Goal: Task Accomplishment & Management: Manage account settings

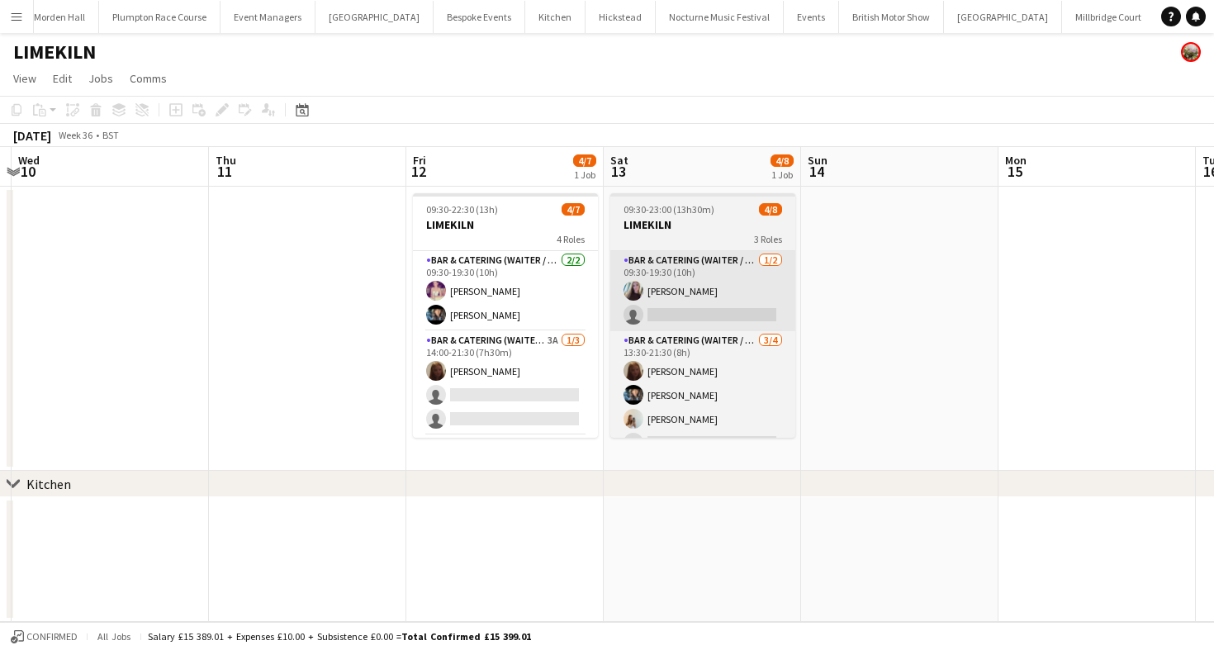
scroll to position [0, 789]
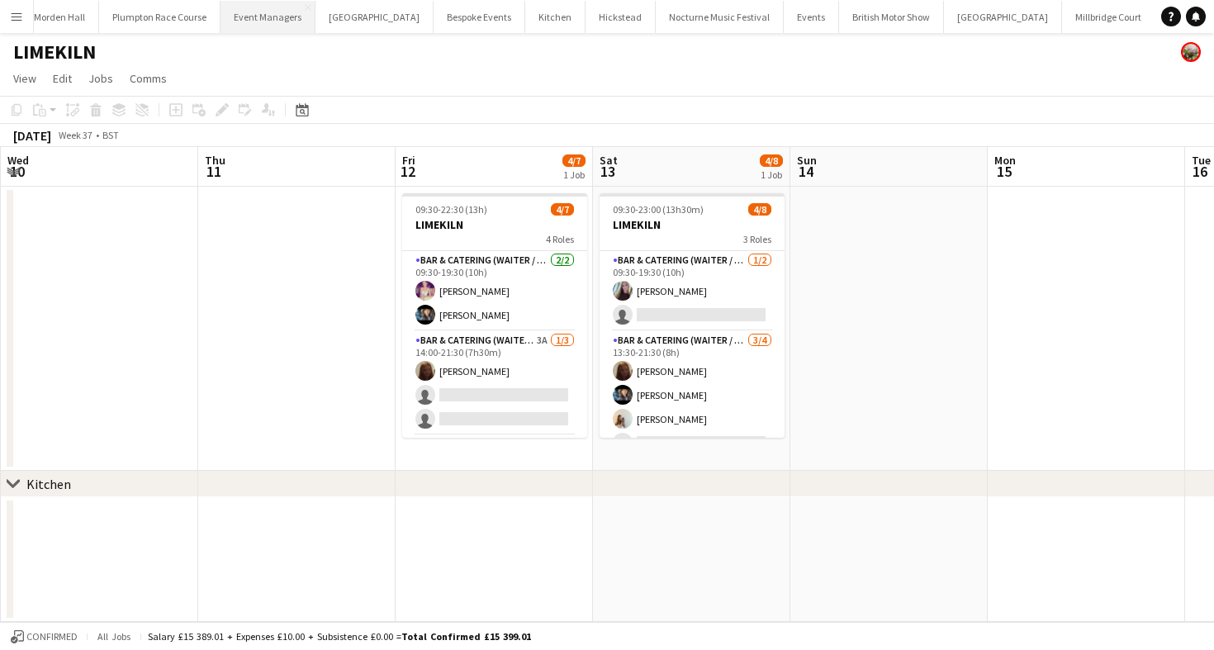
click at [271, 25] on button "Event Managers Close" at bounding box center [268, 17] width 95 height 32
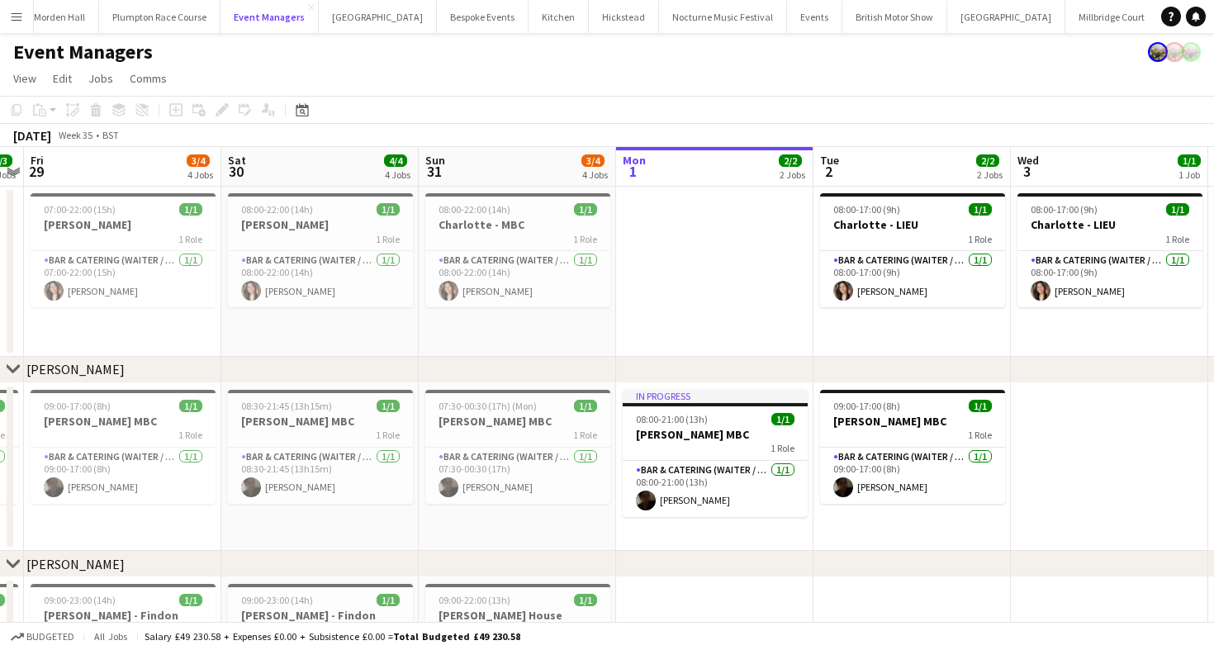
scroll to position [0, 497]
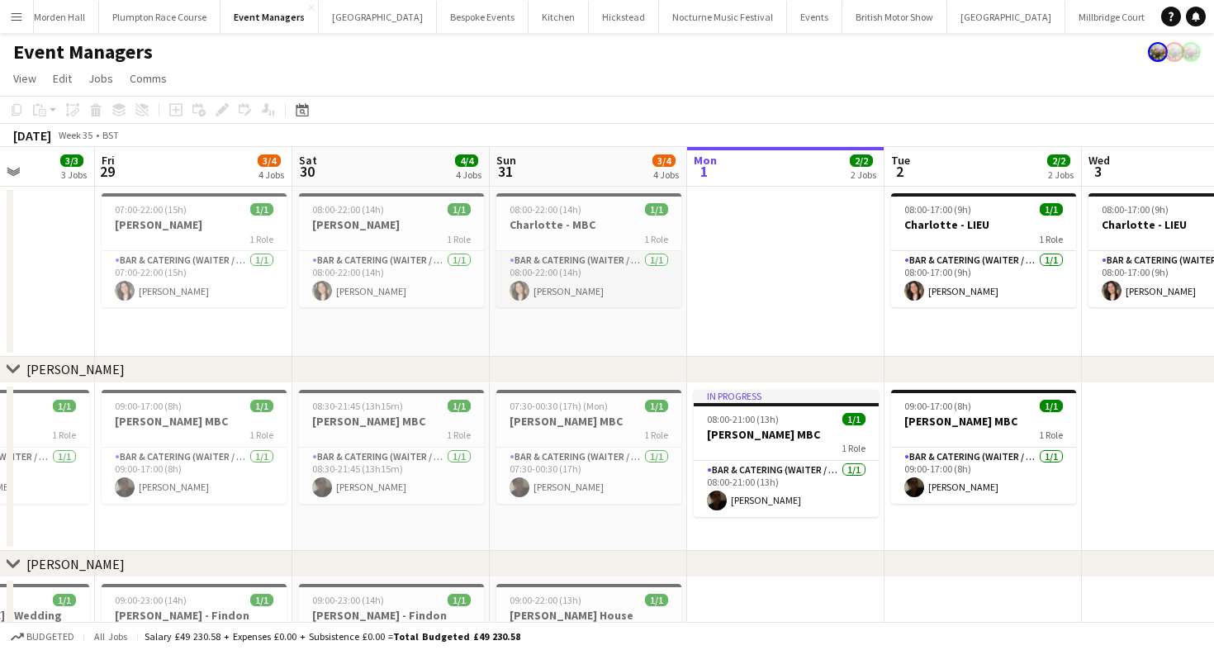
click at [570, 287] on app-card-role "Bar & Catering (Waiter / waitress) [DATE] 08:00-22:00 (14h) [PERSON_NAME]" at bounding box center [588, 279] width 185 height 56
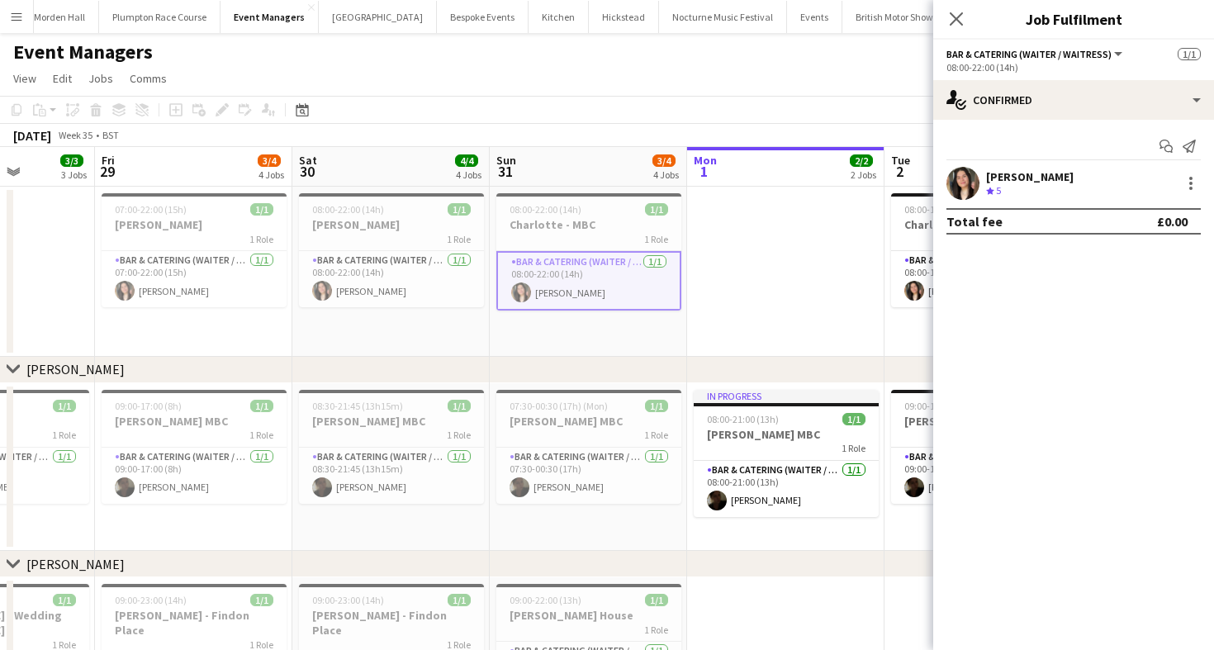
click at [1012, 121] on div "Start chat Send notification [PERSON_NAME] Crew rating 5 Total fee £0.00" at bounding box center [1073, 184] width 281 height 128
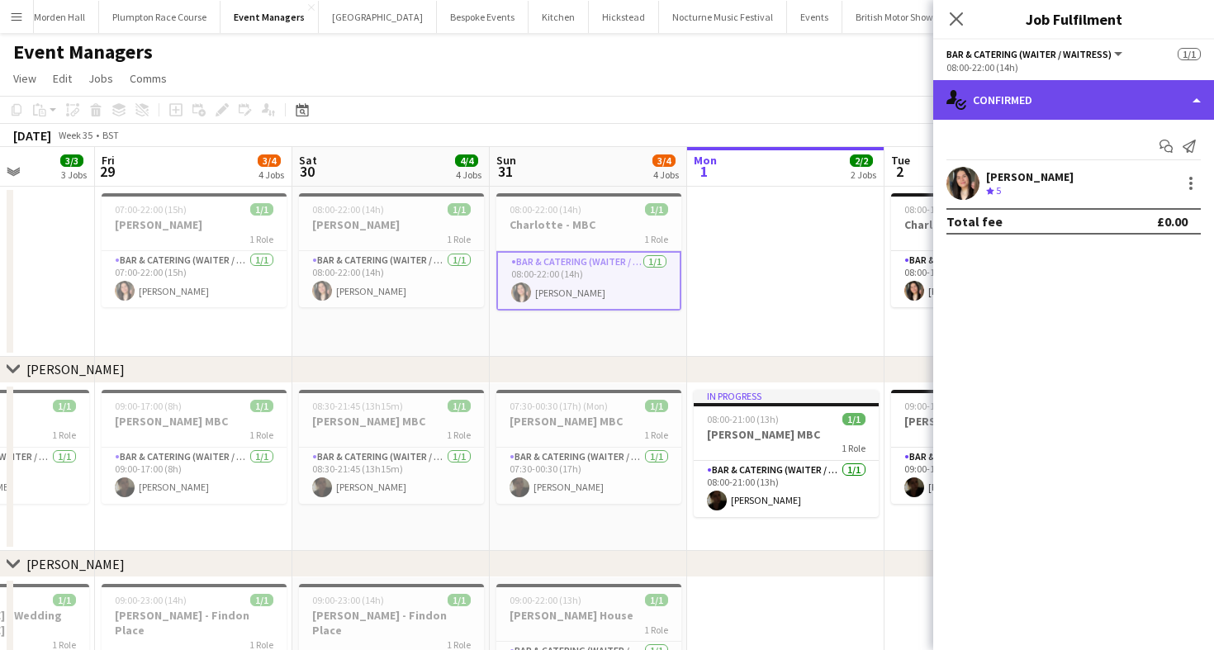
click at [1011, 114] on div "single-neutral-actions-check-2 Confirmed" at bounding box center [1073, 100] width 281 height 40
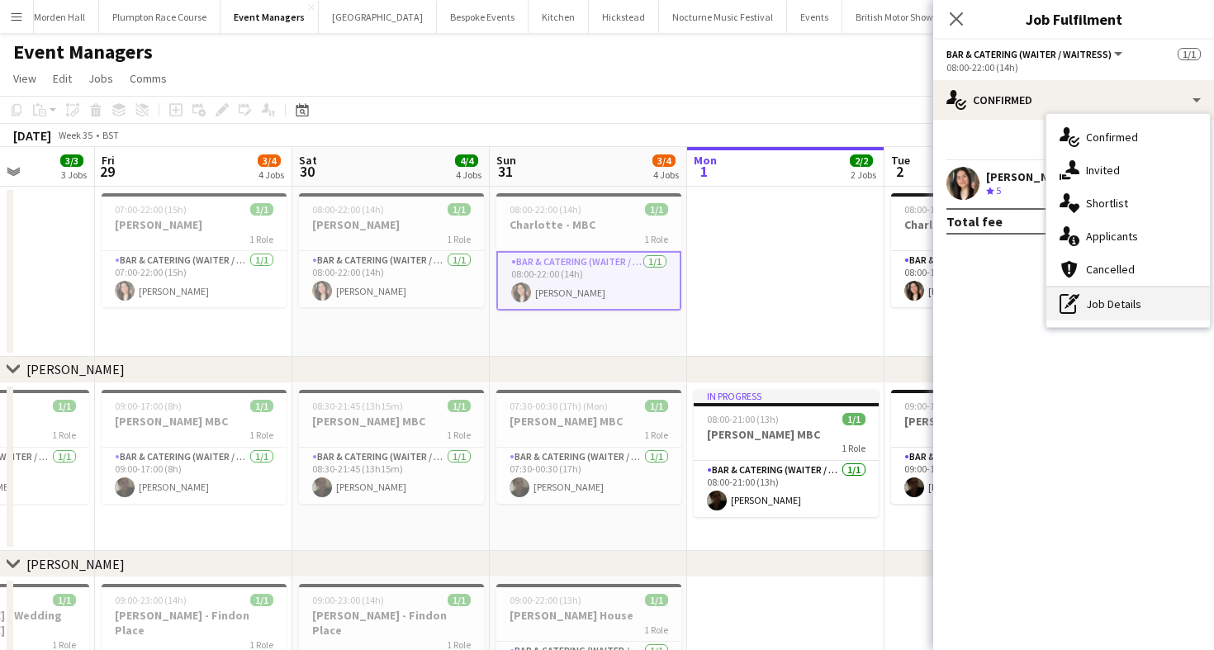
click at [1097, 311] on div "pen-write Job Details" at bounding box center [1129, 303] width 164 height 33
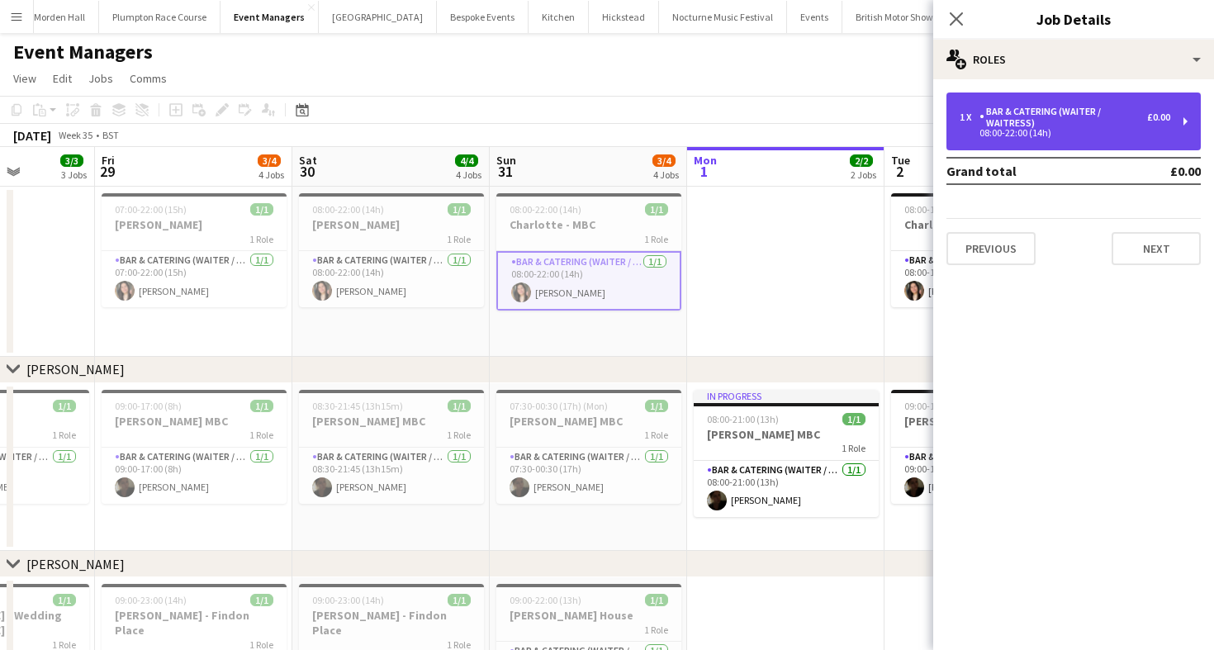
click at [1006, 139] on div "1 x Bar & Catering (Waiter / waitress) £0.00 08:00-22:00 (14h)" at bounding box center [1074, 122] width 254 height 58
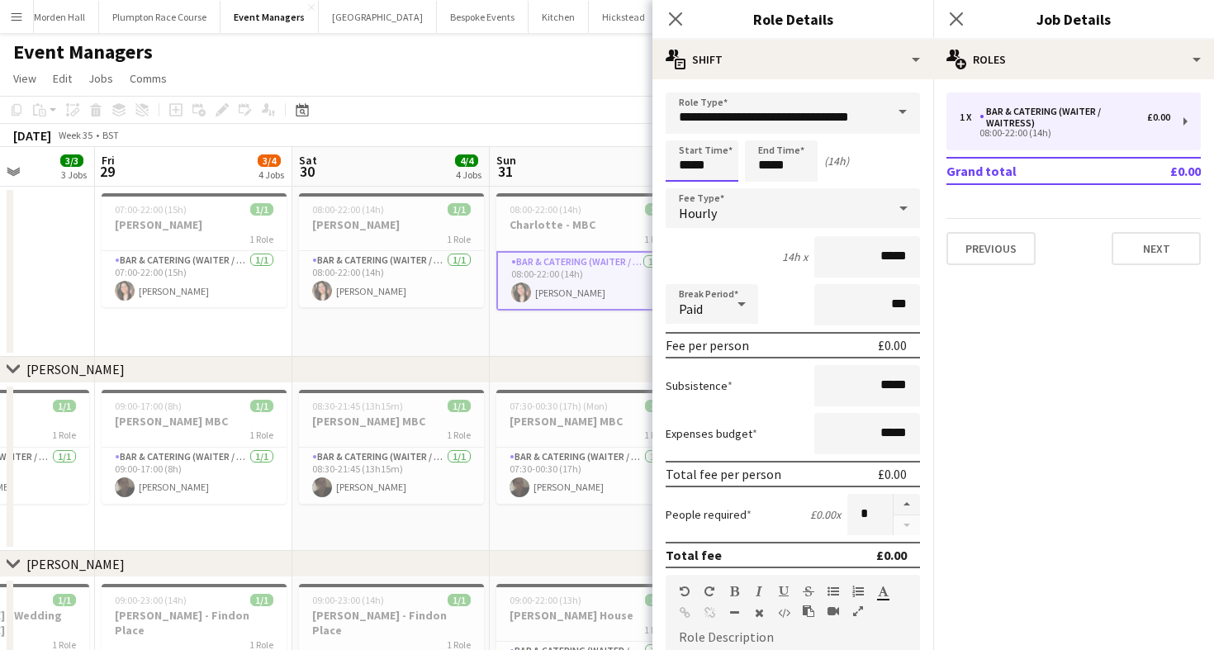
click at [702, 159] on body "Menu Boards Boards Boards All jobs Status Workforce Workforce My Workforce Recr…" at bounding box center [607, 485] width 1214 height 970
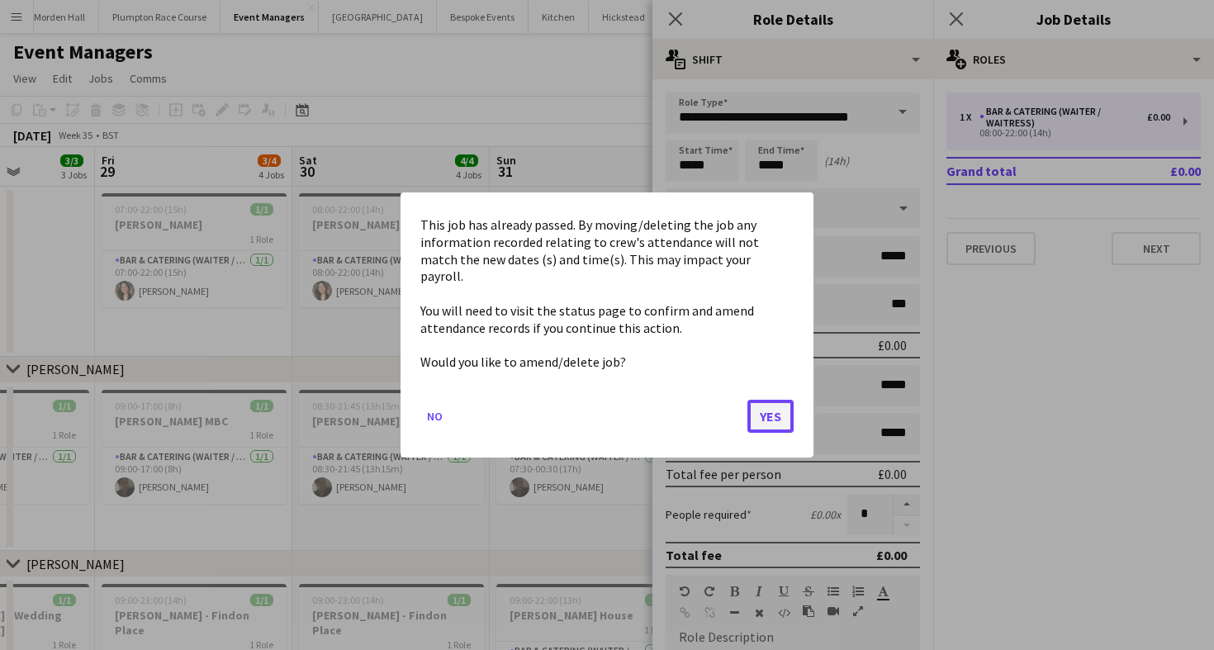
click at [771, 400] on button "Yes" at bounding box center [771, 416] width 46 height 33
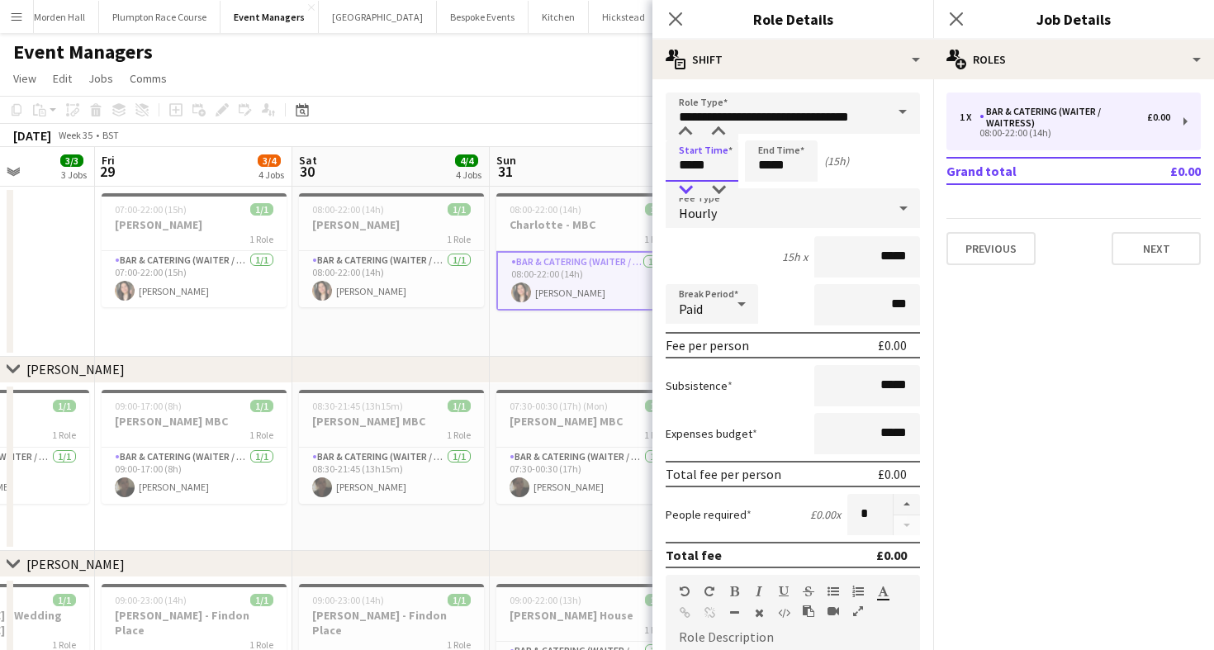
click at [686, 186] on div at bounding box center [685, 190] width 33 height 17
click at [718, 129] on div at bounding box center [718, 132] width 33 height 17
type input "*****"
click at [718, 129] on div at bounding box center [718, 132] width 33 height 17
click at [793, 174] on input "*****" at bounding box center [781, 160] width 73 height 41
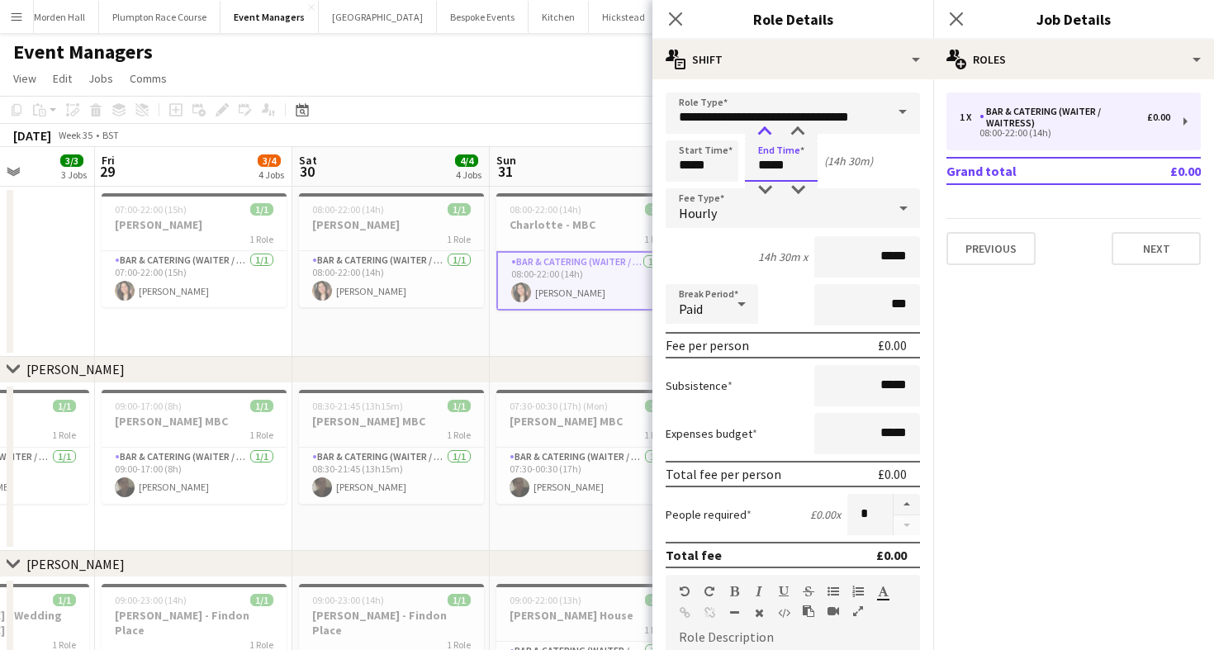
click at [762, 136] on div at bounding box center [764, 132] width 33 height 17
type input "*****"
click at [762, 136] on div at bounding box center [764, 132] width 33 height 17
click at [464, 102] on app-toolbar "Copy Paste Paste Command V Paste with crew Command Shift V Paste linked Job [GE…" at bounding box center [607, 110] width 1214 height 28
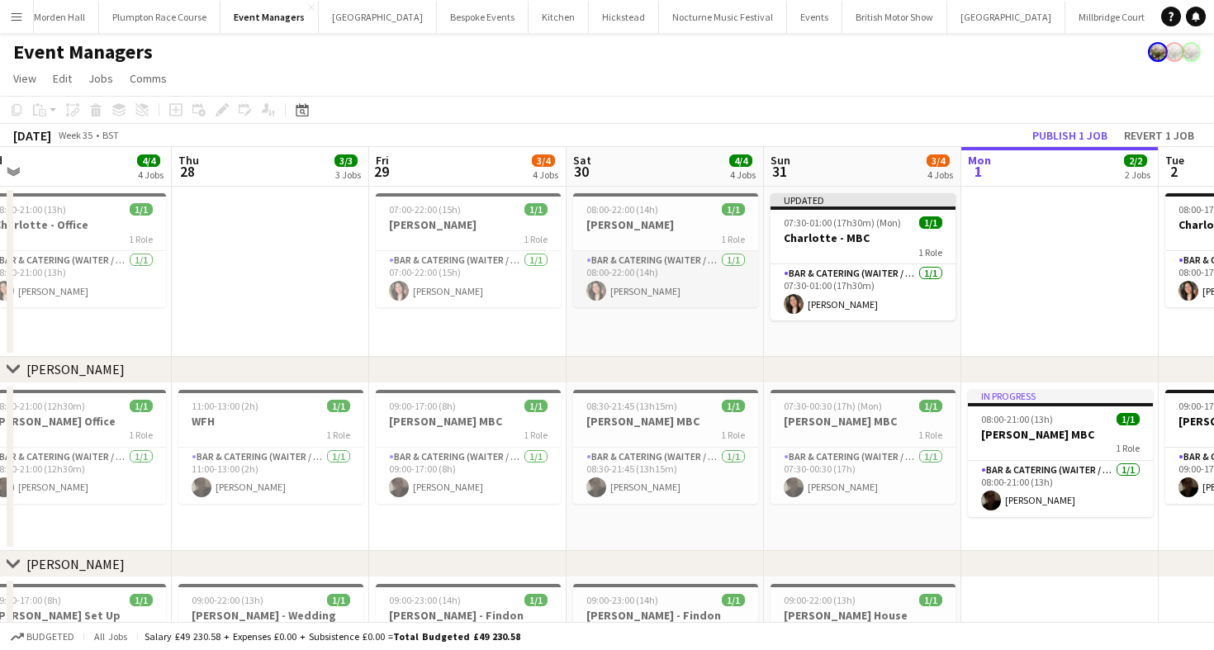
click at [699, 276] on app-card-role "Bar & Catering (Waiter / waitress) [DATE] 08:00-22:00 (14h) [PERSON_NAME]" at bounding box center [665, 279] width 185 height 56
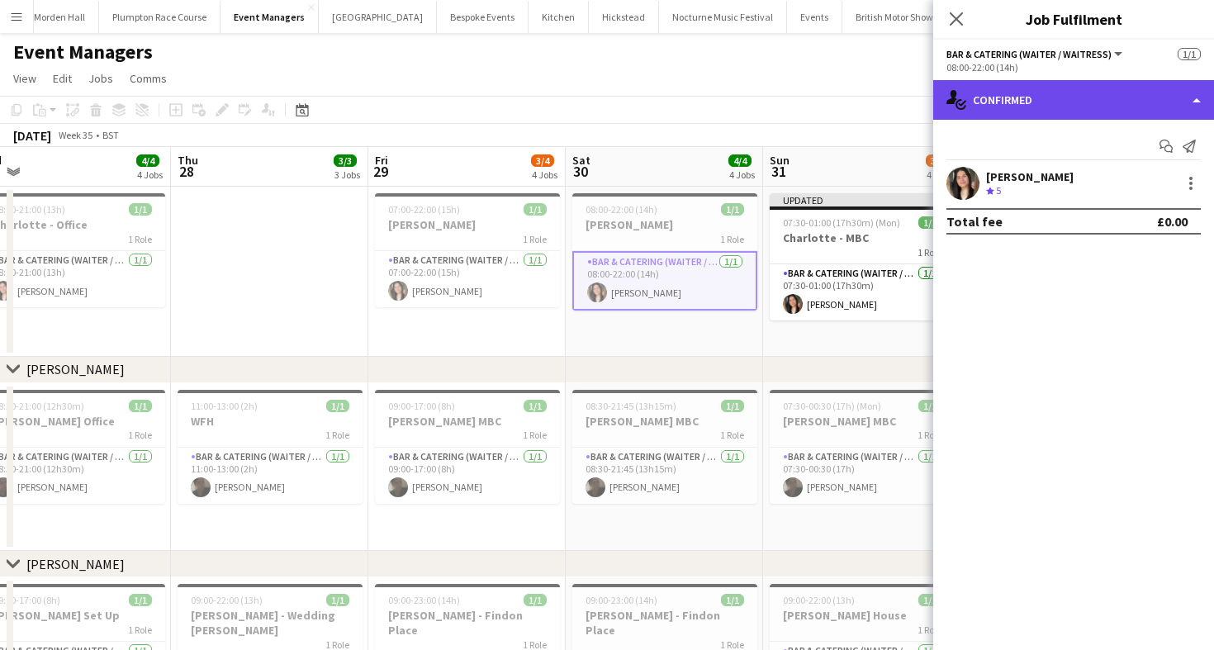
click at [993, 110] on div "single-neutral-actions-check-2 Confirmed" at bounding box center [1073, 100] width 281 height 40
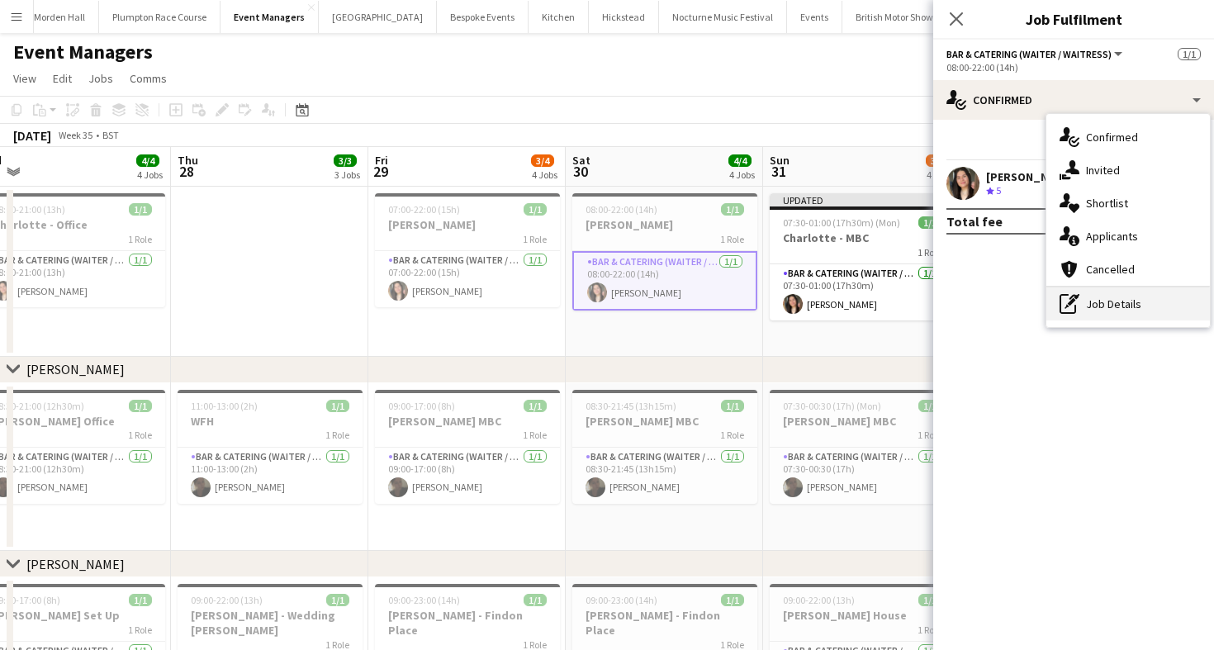
click at [1156, 308] on div "pen-write Job Details" at bounding box center [1129, 303] width 164 height 33
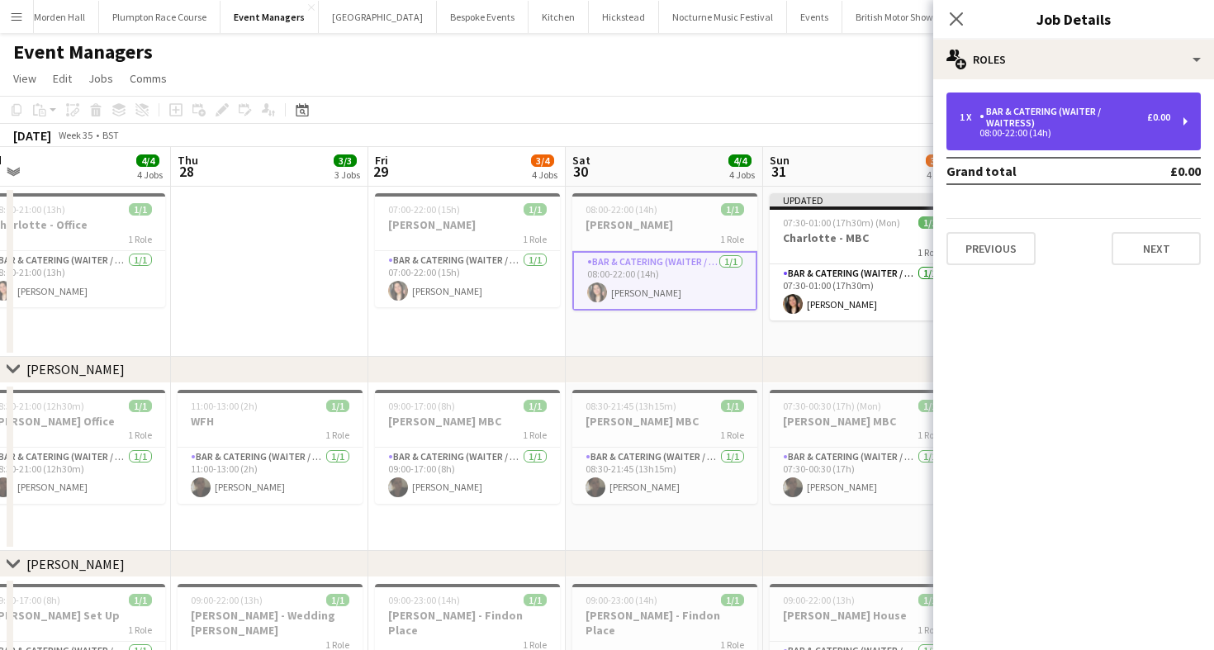
click at [1081, 143] on div "1 x Bar & Catering (Waiter / waitress) £0.00 08:00-22:00 (14h)" at bounding box center [1074, 122] width 254 height 58
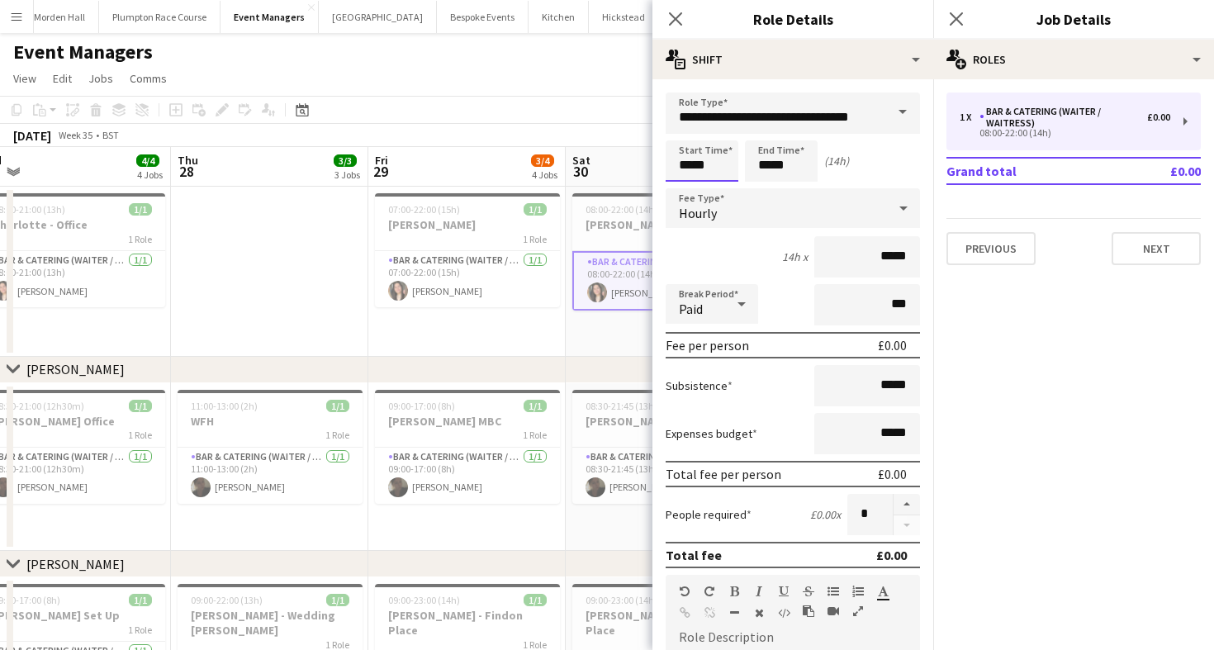
click at [732, 161] on body "Menu Boards Boards Boards All jobs Status Workforce Workforce My Workforce Recr…" at bounding box center [607, 485] width 1214 height 970
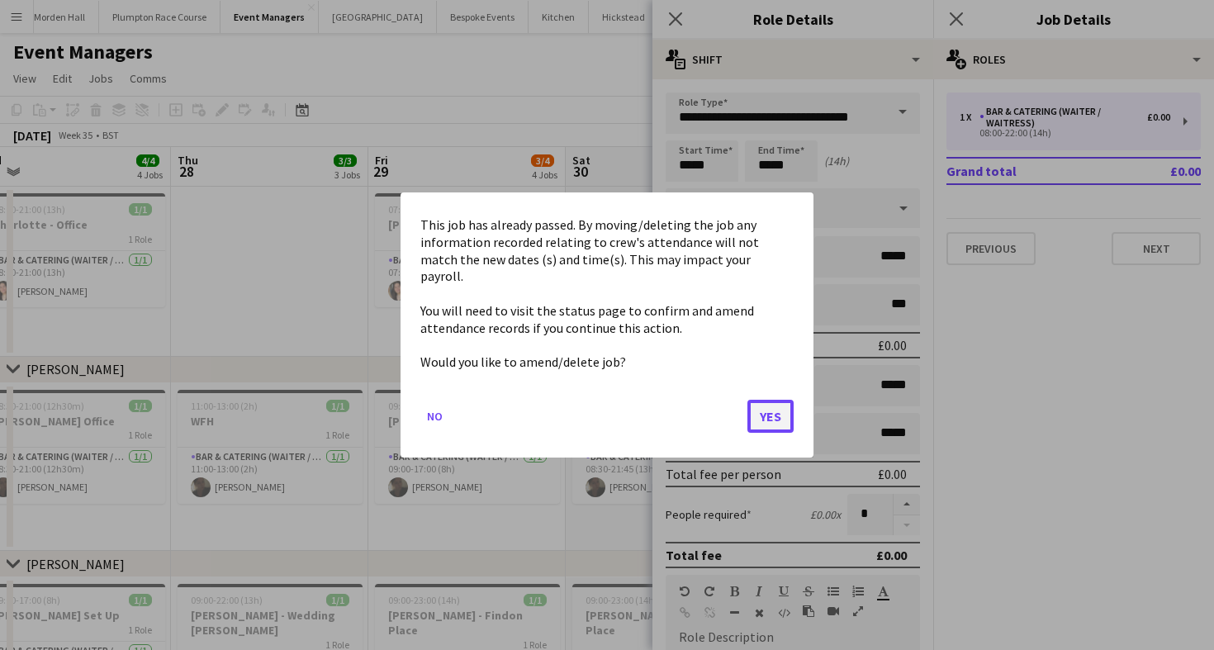
click at [776, 408] on button "Yes" at bounding box center [771, 416] width 46 height 33
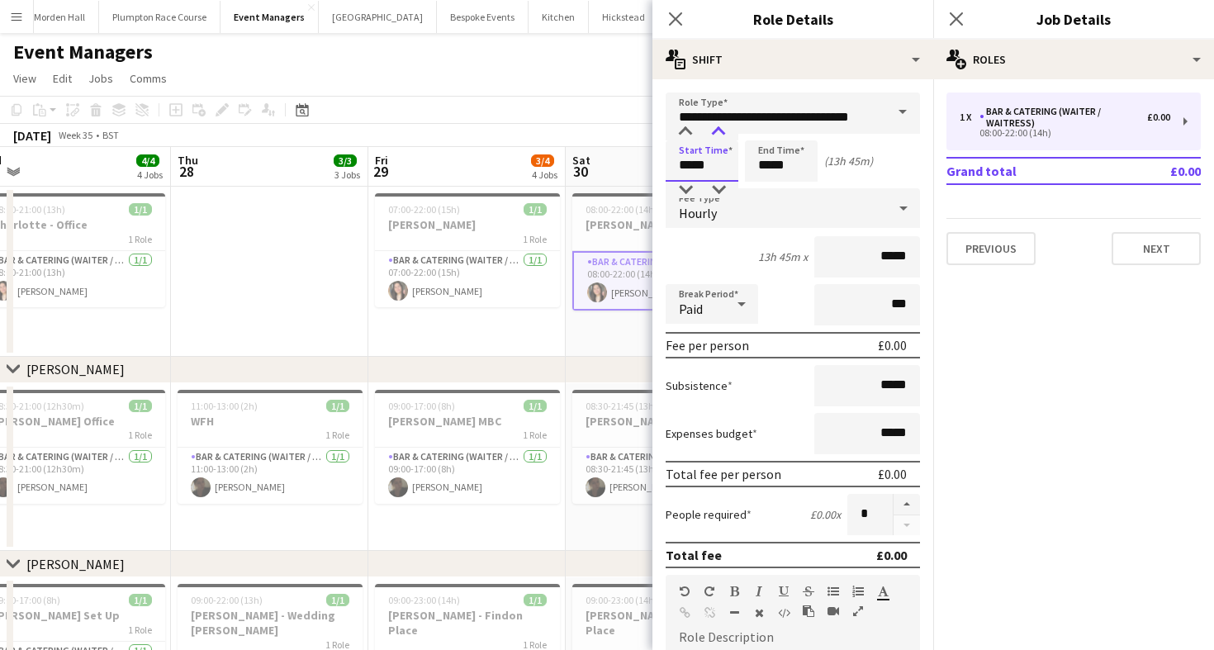
click at [720, 131] on div at bounding box center [718, 132] width 33 height 17
type input "*****"
click at [720, 131] on div at bounding box center [718, 132] width 33 height 17
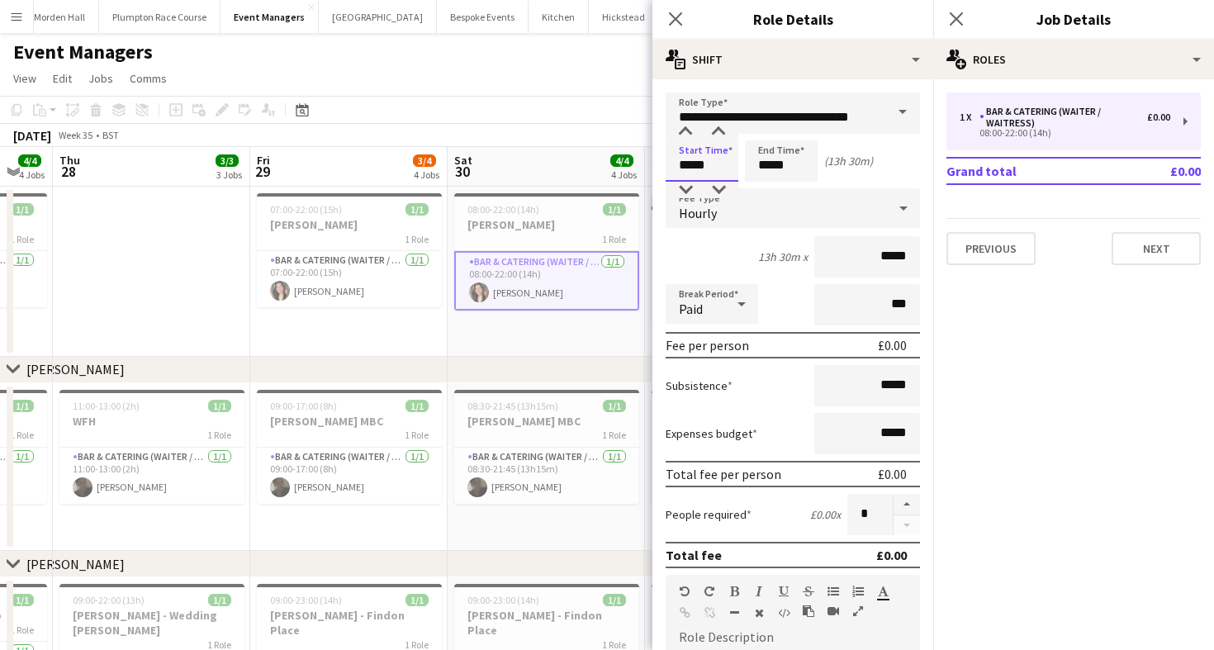
scroll to position [0, 557]
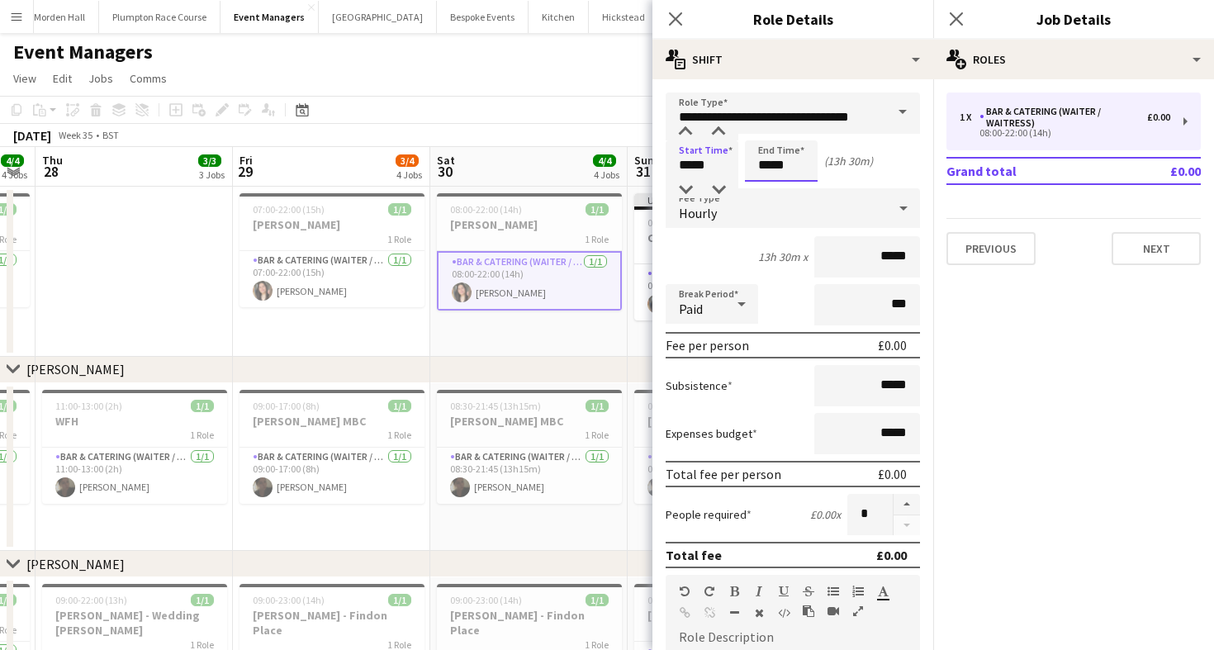
click at [802, 142] on input "*****" at bounding box center [781, 160] width 73 height 41
click at [614, 103] on app-toolbar "Copy Paste Paste Command V Paste with crew Command Shift V Paste linked Job [GE…" at bounding box center [607, 110] width 1214 height 28
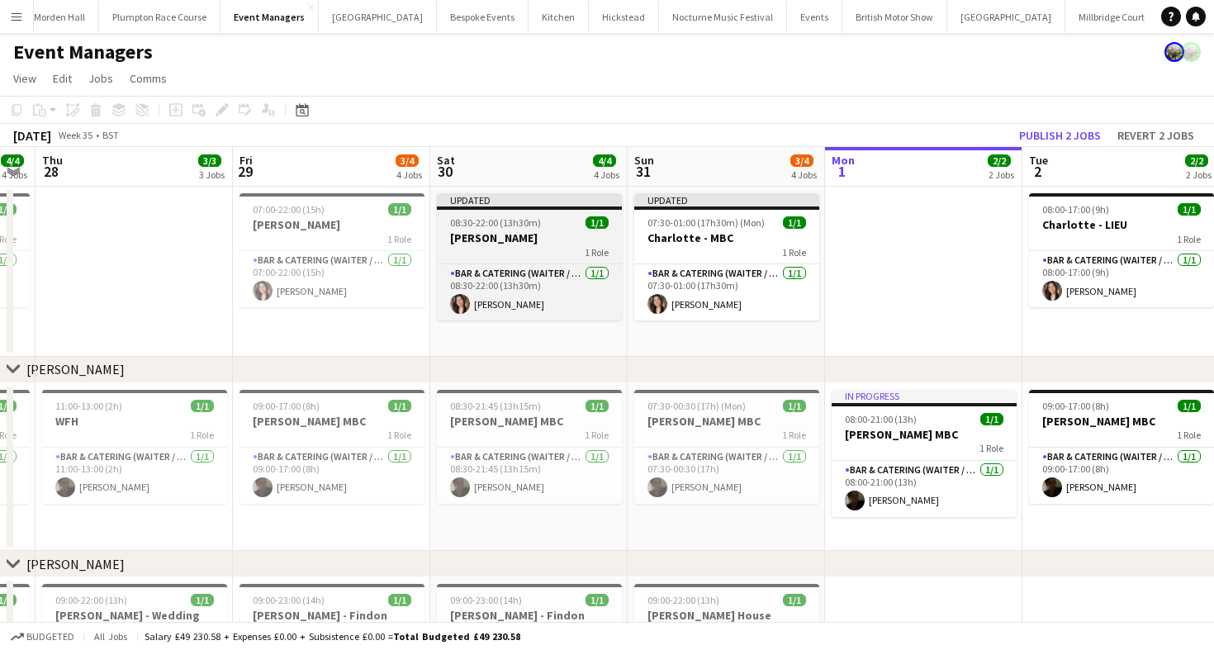
click at [298, 283] on app-card-role "Bar & Catering (Waiter / waitress) [DATE] 07:00-22:00 (15h) [PERSON_NAME]" at bounding box center [332, 279] width 185 height 56
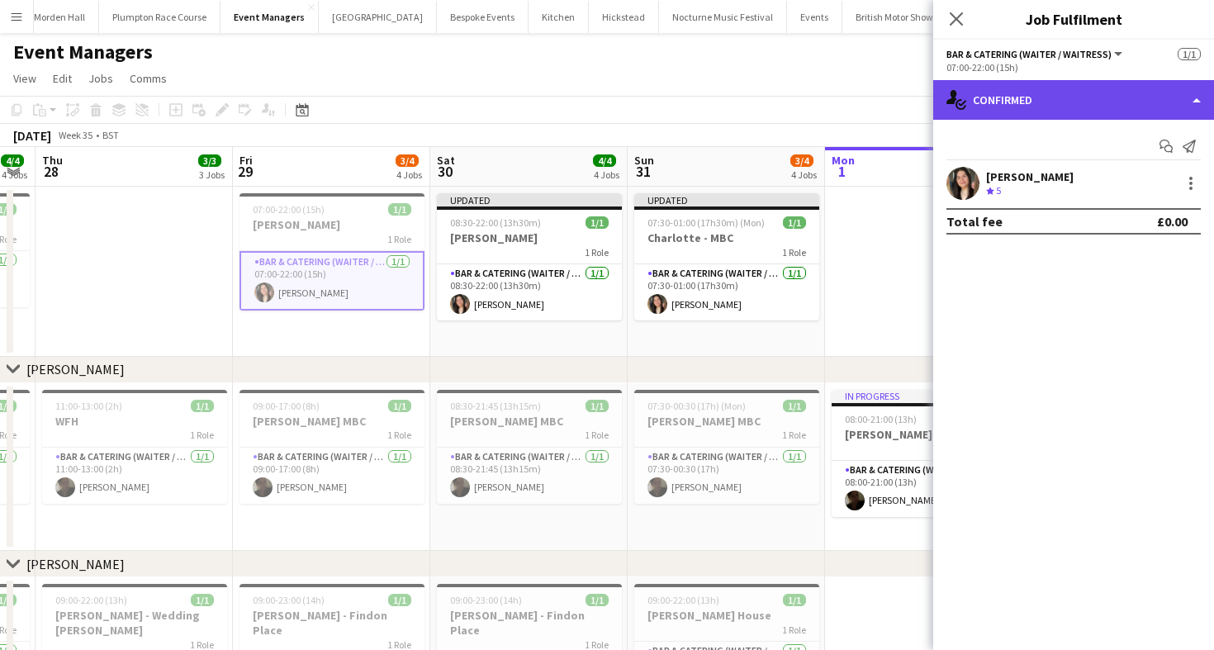
click at [1042, 103] on div "single-neutral-actions-check-2 Confirmed" at bounding box center [1073, 100] width 281 height 40
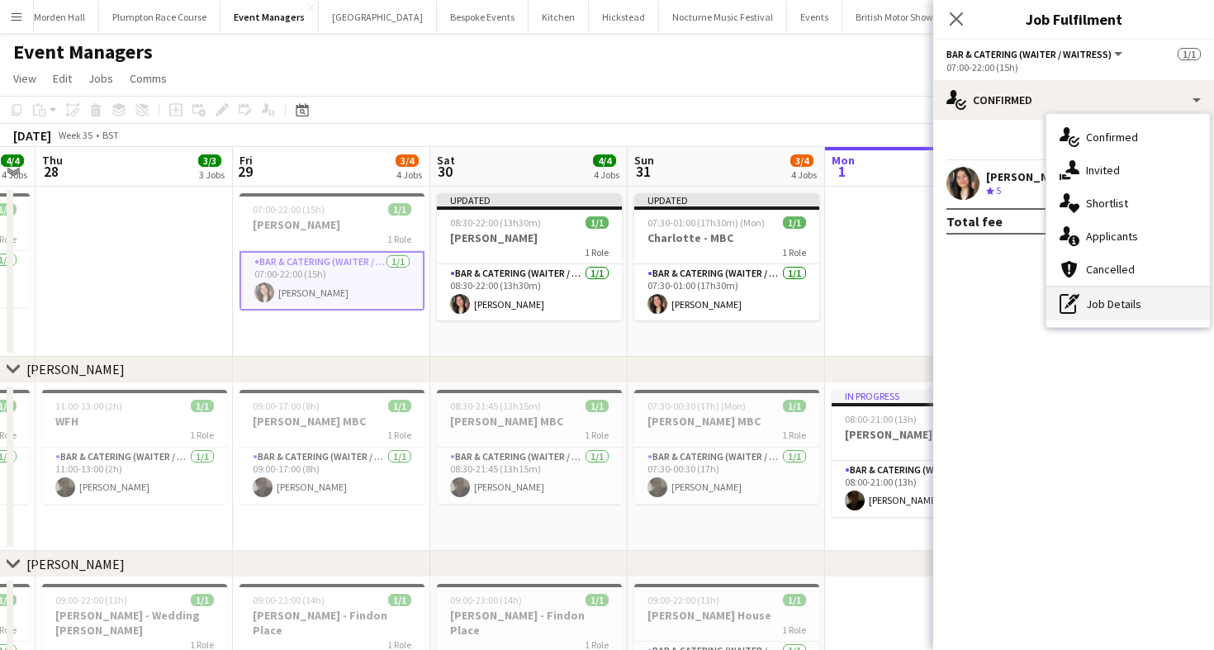
click at [1084, 310] on div "pen-write Job Details" at bounding box center [1129, 303] width 164 height 33
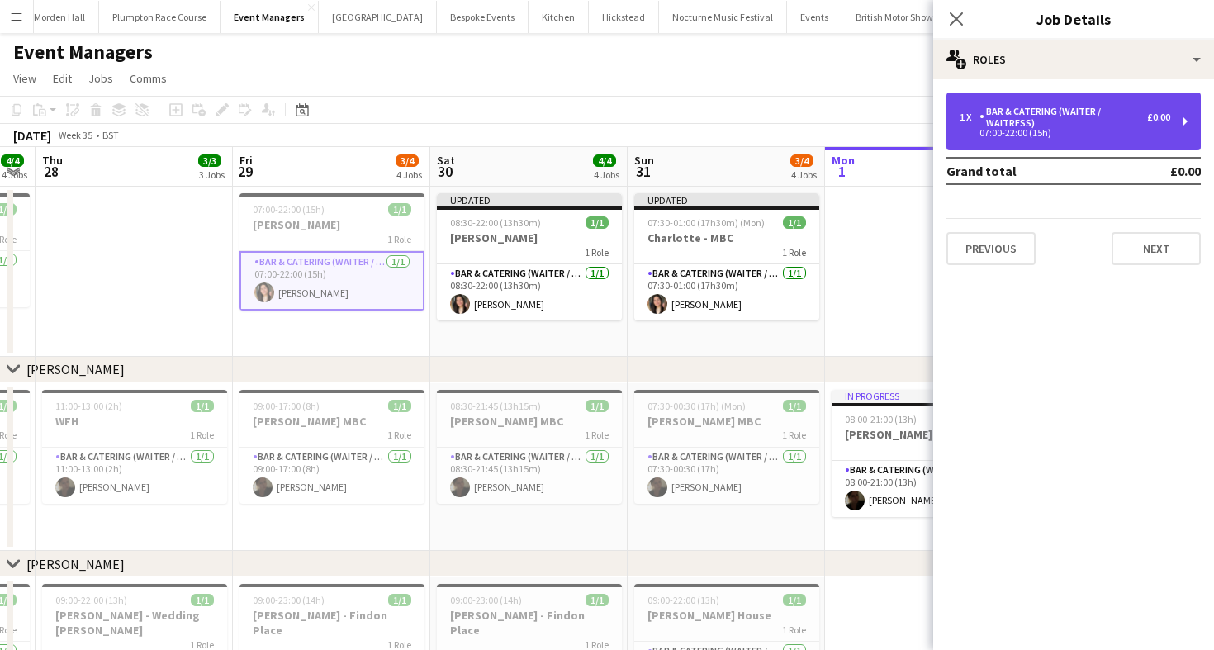
click at [1047, 135] on div "07:00-22:00 (15h)" at bounding box center [1065, 133] width 211 height 8
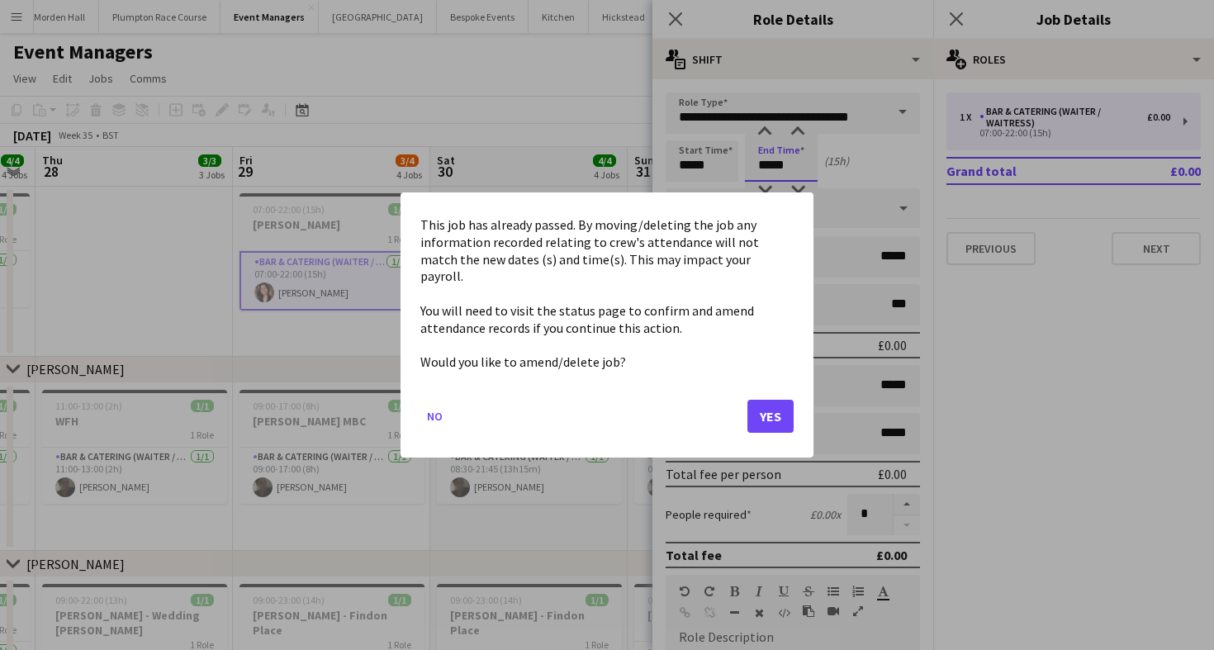
click at [776, 164] on body "Menu Boards Boards Boards All jobs Status Workforce Workforce My Workforce Recr…" at bounding box center [607, 485] width 1214 height 970
click at [781, 411] on button "Yes" at bounding box center [771, 416] width 46 height 33
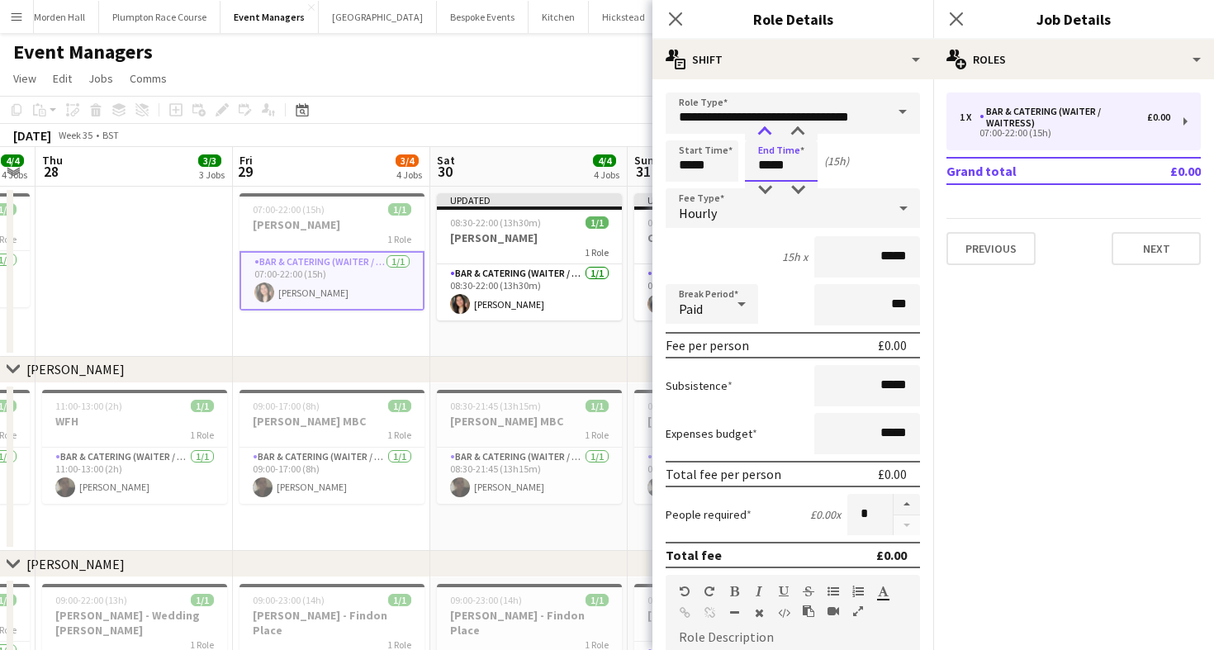
click at [765, 138] on div at bounding box center [764, 132] width 33 height 17
click at [795, 138] on div at bounding box center [797, 132] width 33 height 17
type input "*****"
click at [795, 138] on div at bounding box center [797, 132] width 33 height 17
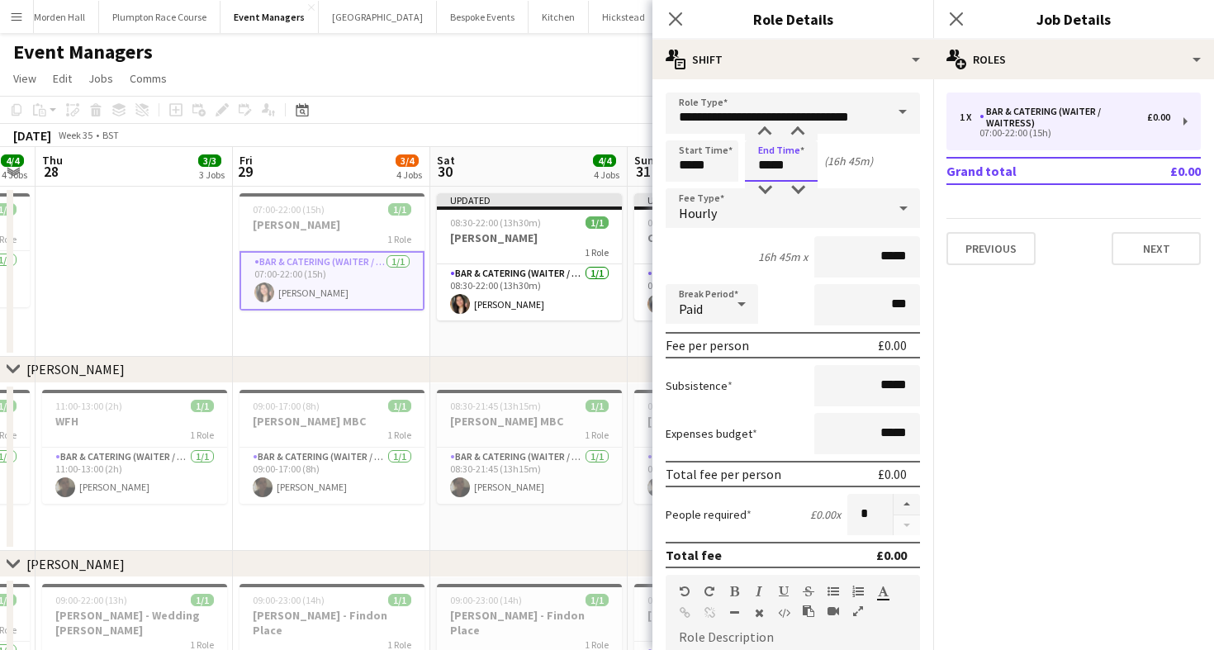
scroll to position [468, 0]
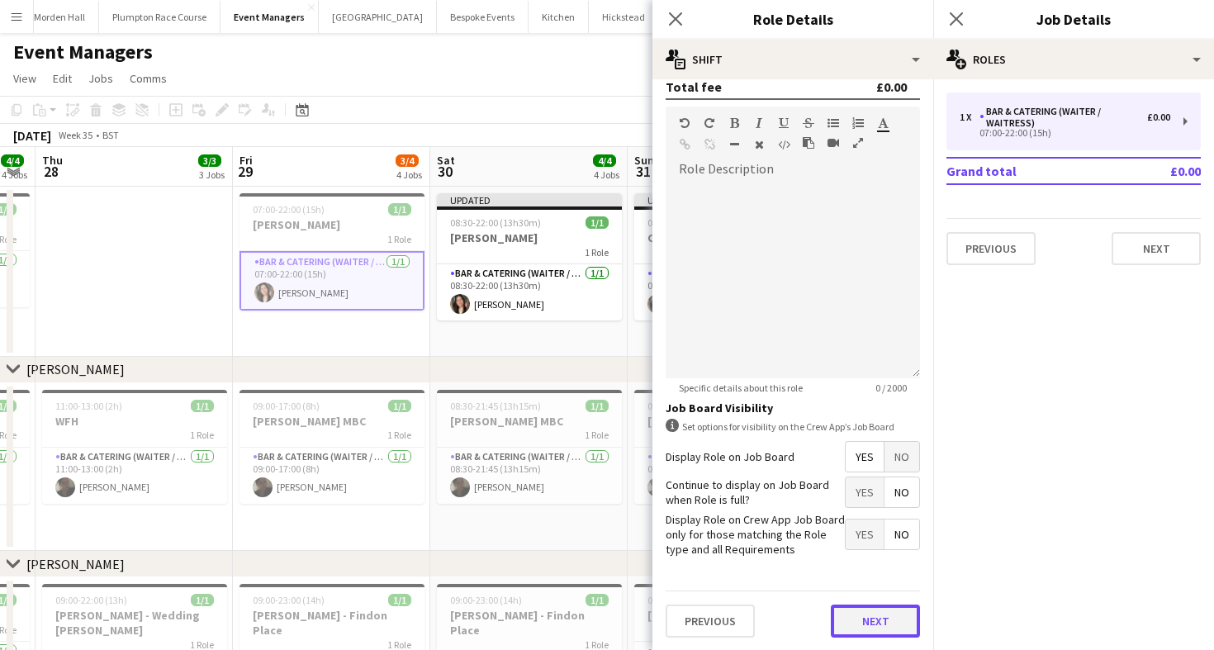
click at [896, 625] on button "Next" at bounding box center [875, 621] width 89 height 33
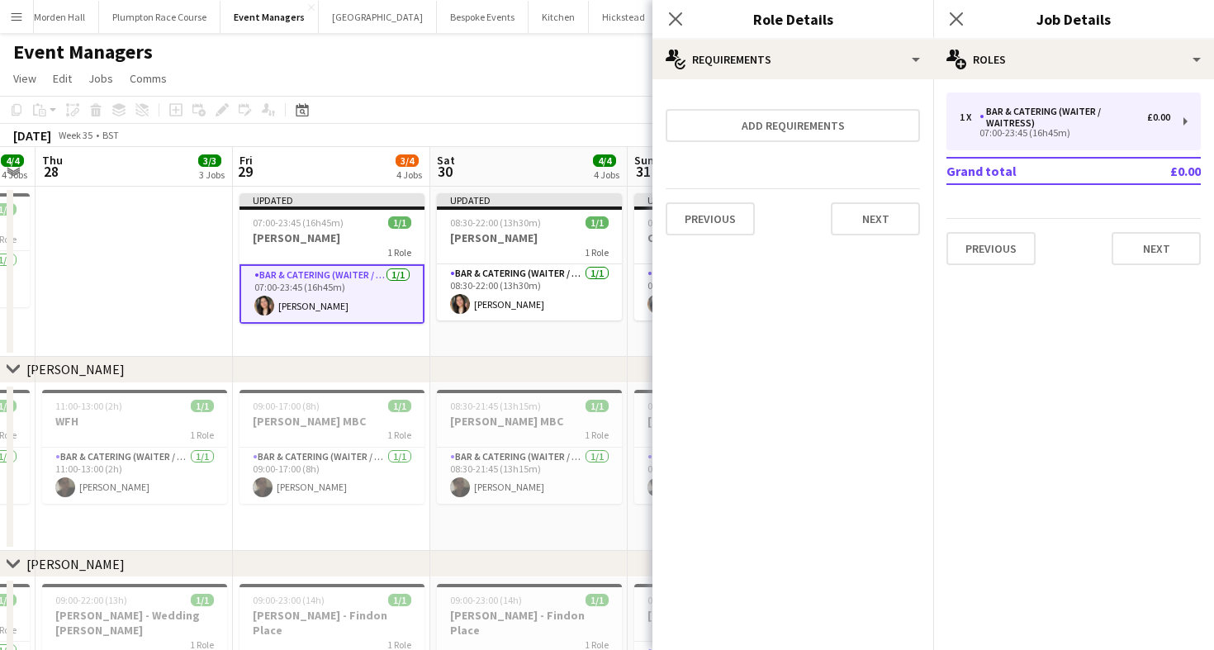
scroll to position [0, 0]
click at [563, 118] on app-toolbar "Copy Paste Paste Command V Paste with crew Command Shift V Paste linked Job [GE…" at bounding box center [607, 110] width 1214 height 28
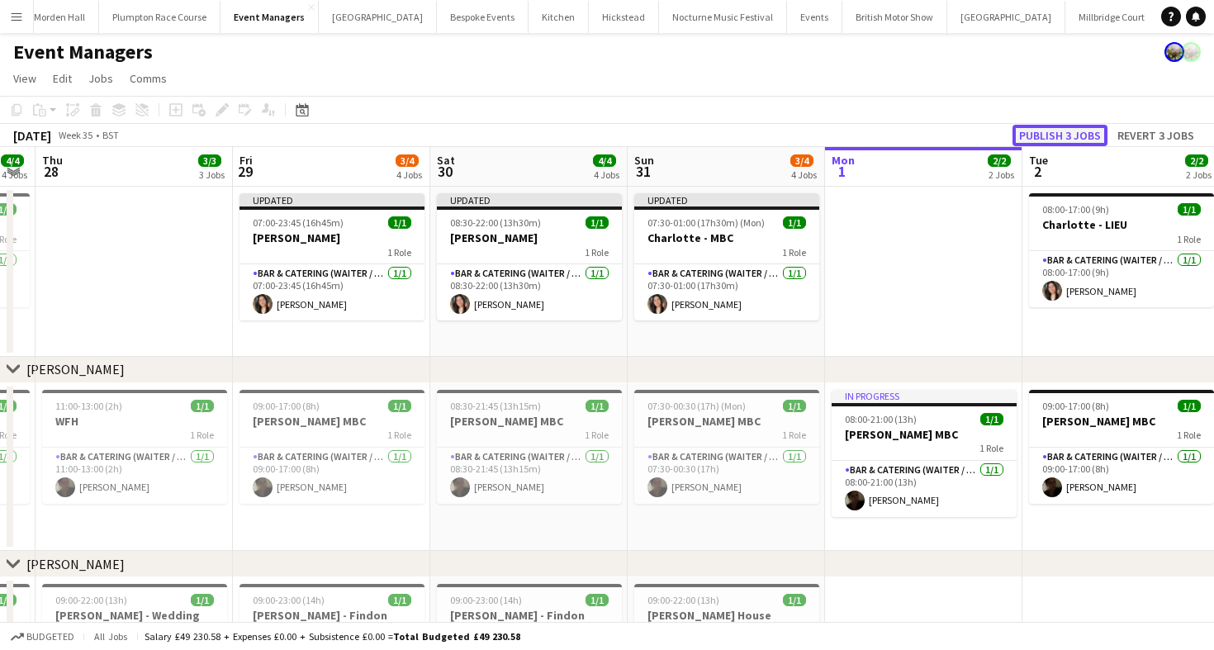
click at [1071, 142] on button "Publish 3 jobs" at bounding box center [1060, 135] width 95 height 21
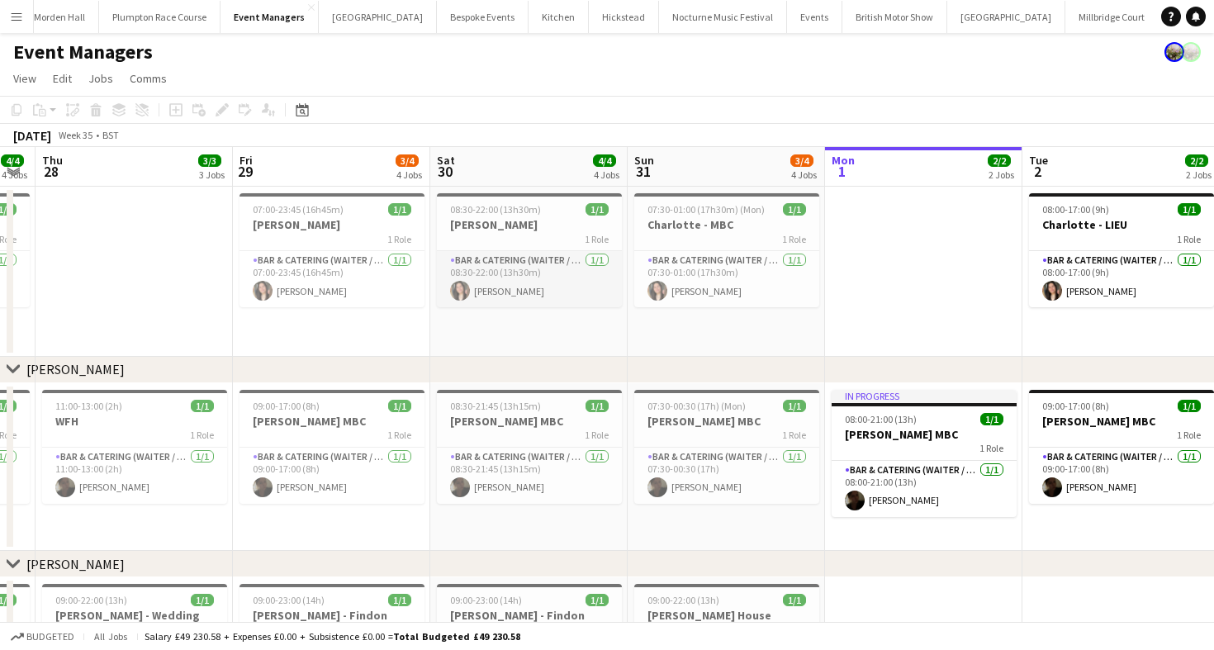
click at [585, 266] on app-card-role "Bar & Catering (Waiter / waitress) [DATE] 08:30-22:00 (13h30m) [PERSON_NAME]" at bounding box center [529, 279] width 185 height 56
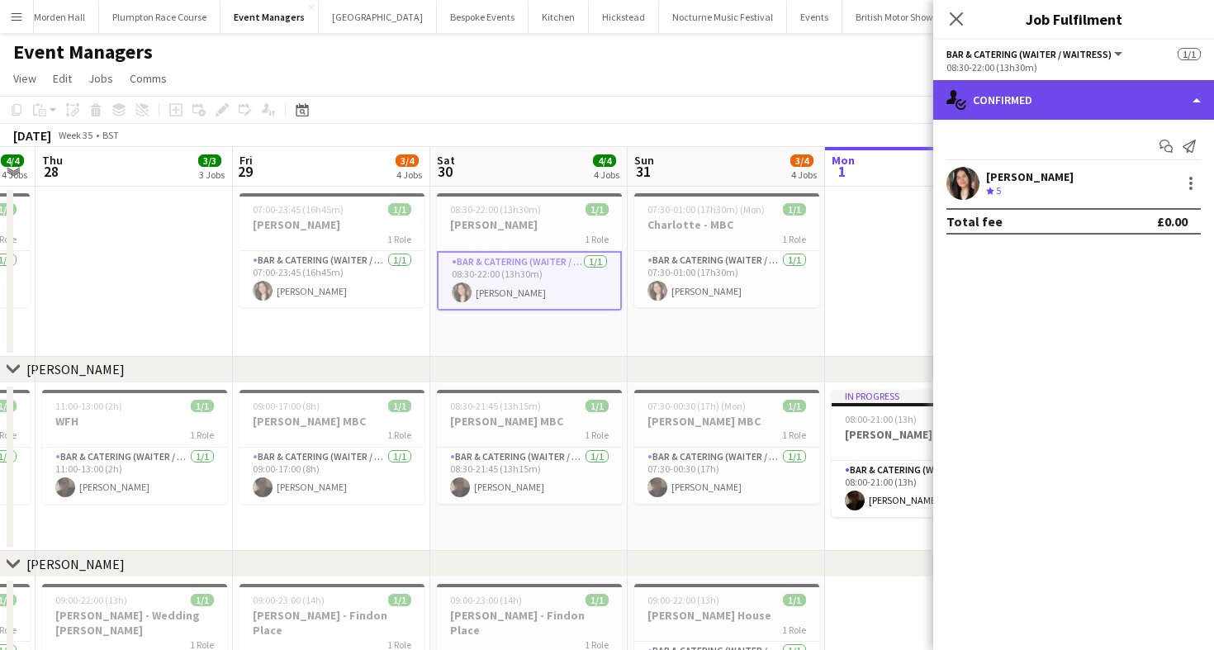
click at [1058, 102] on div "single-neutral-actions-check-2 Confirmed" at bounding box center [1073, 100] width 281 height 40
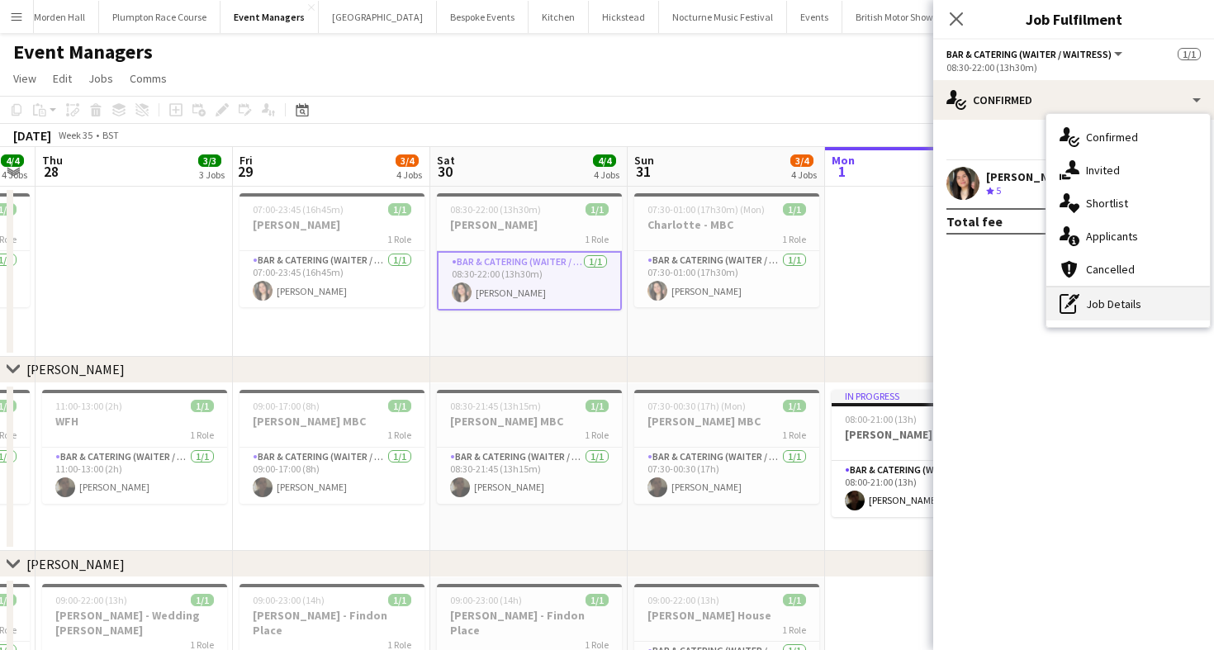
click at [1123, 311] on div "pen-write Job Details" at bounding box center [1129, 303] width 164 height 33
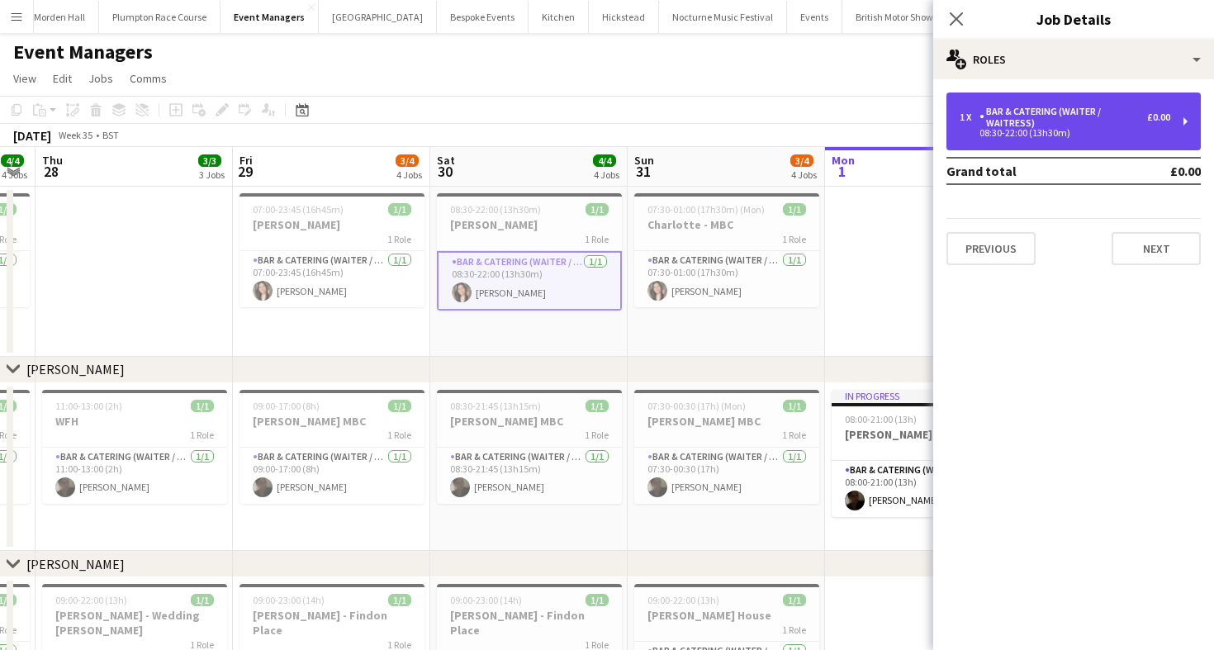
click at [1051, 123] on div "Bar & Catering (Waiter / waitress)" at bounding box center [1064, 117] width 168 height 23
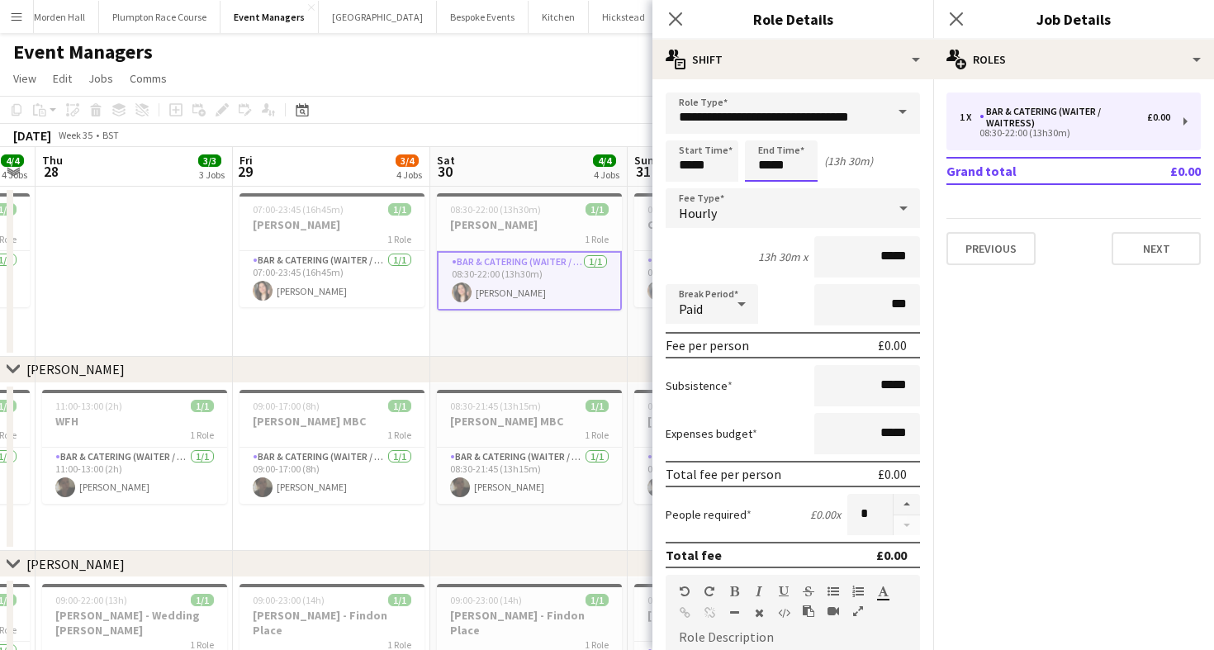
click at [782, 157] on body "Menu Boards Boards Boards All jobs Status Workforce Workforce My Workforce Recr…" at bounding box center [607, 485] width 1214 height 970
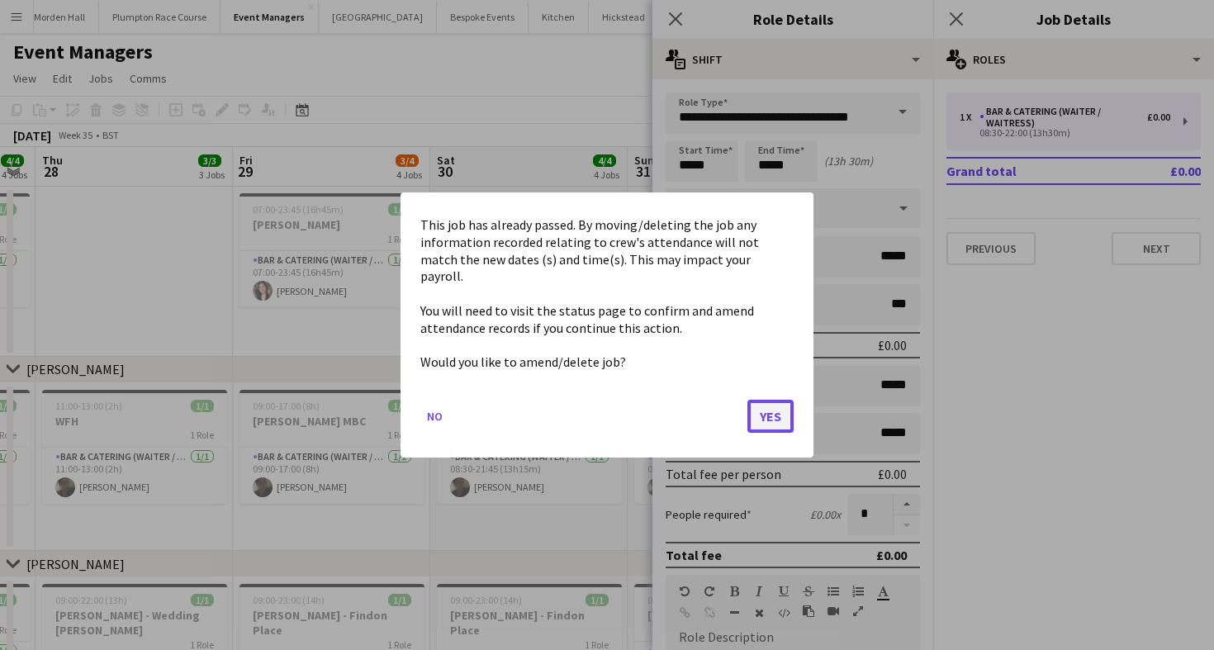
click at [776, 409] on button "Yes" at bounding box center [771, 416] width 46 height 33
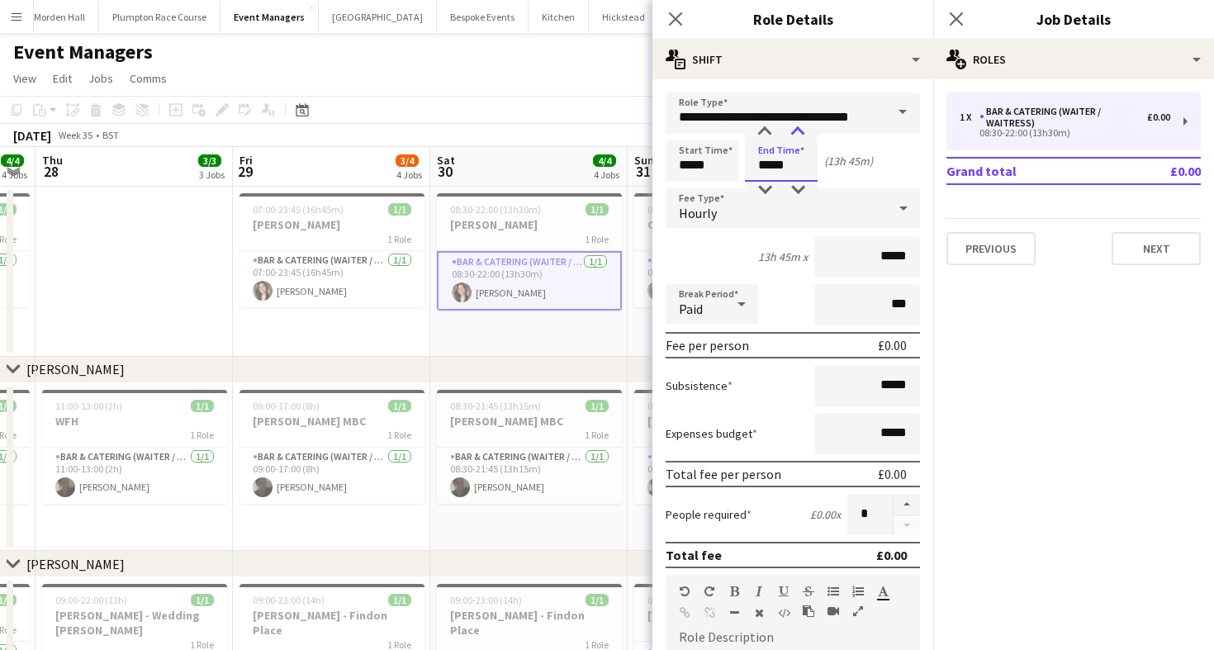
click at [800, 134] on div at bounding box center [797, 132] width 33 height 17
click at [799, 188] on div at bounding box center [797, 190] width 33 height 17
type input "*****"
click at [799, 188] on div at bounding box center [797, 190] width 33 height 17
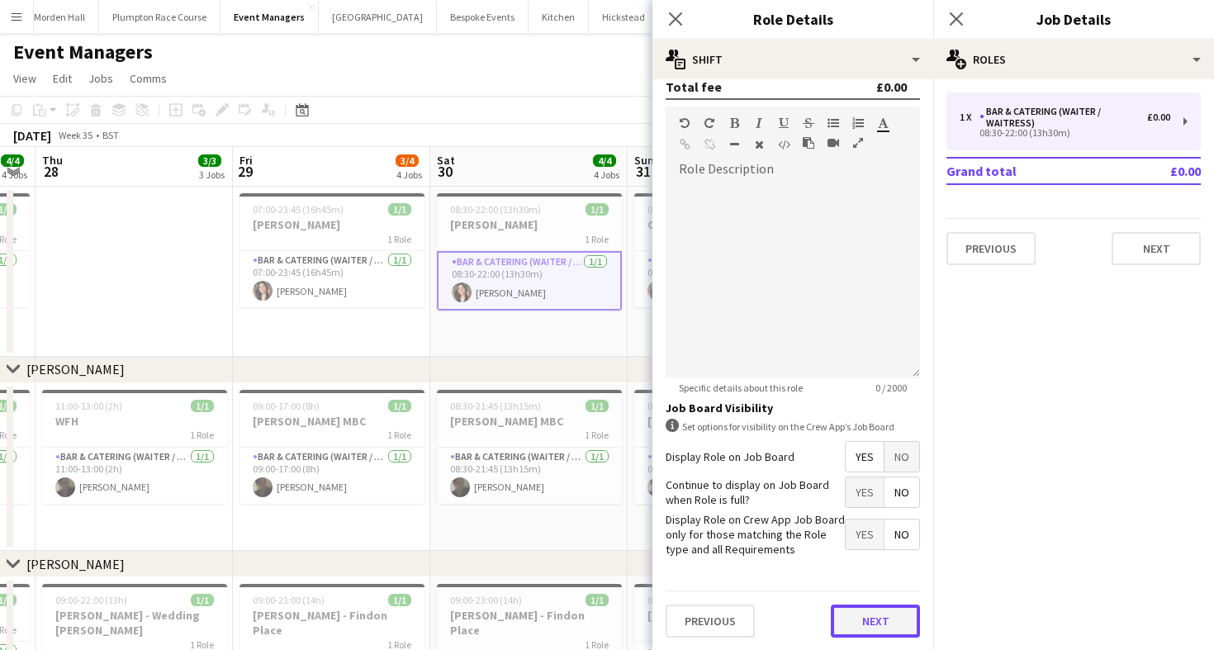
click at [895, 621] on button "Next" at bounding box center [875, 621] width 89 height 33
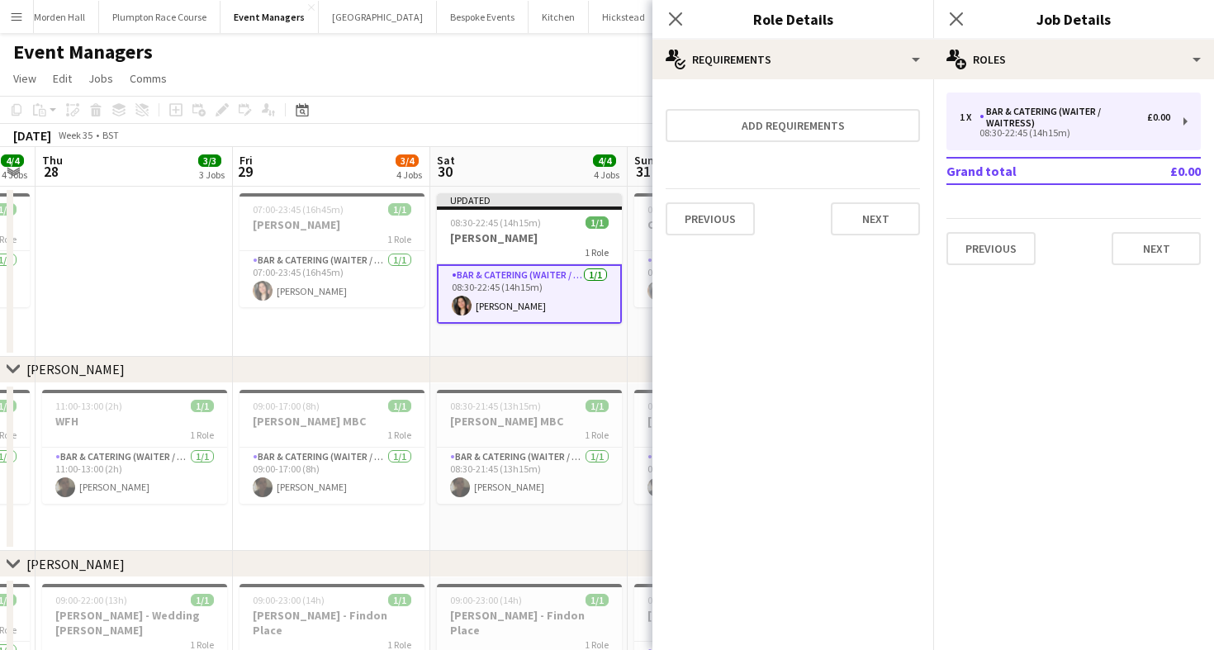
scroll to position [0, 0]
click at [538, 105] on app-toolbar "Copy Paste Paste Command V Paste with crew Command Shift V Paste linked Job [GE…" at bounding box center [607, 110] width 1214 height 28
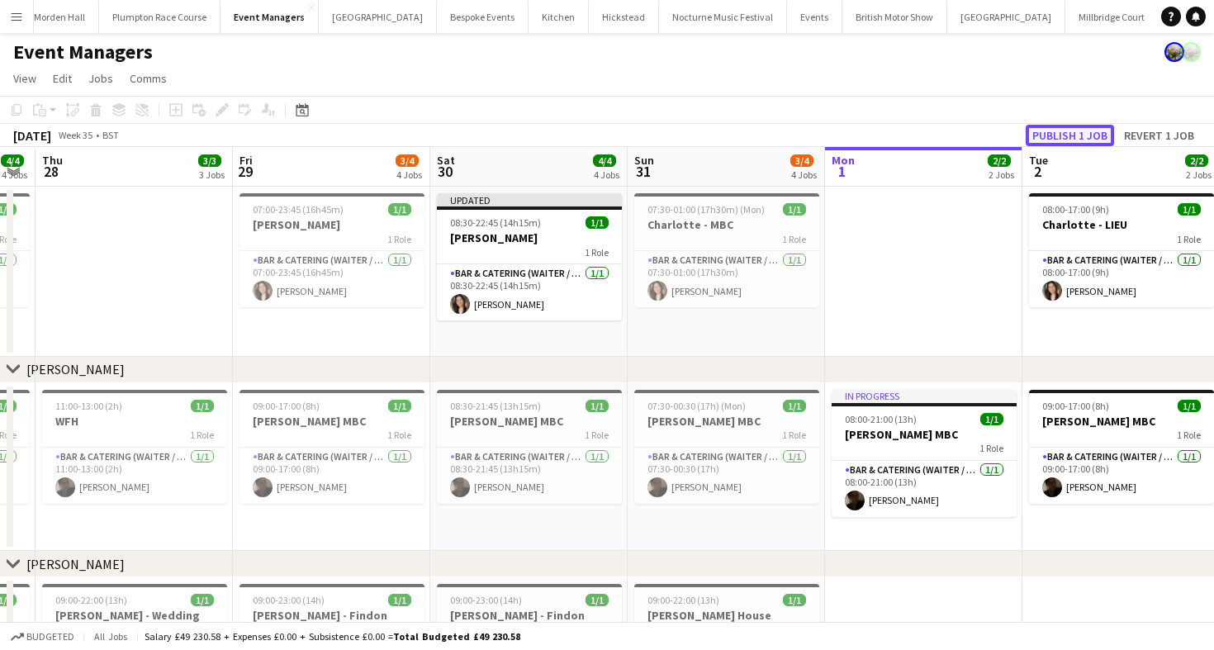
click at [1042, 126] on button "Publish 1 job" at bounding box center [1070, 135] width 88 height 21
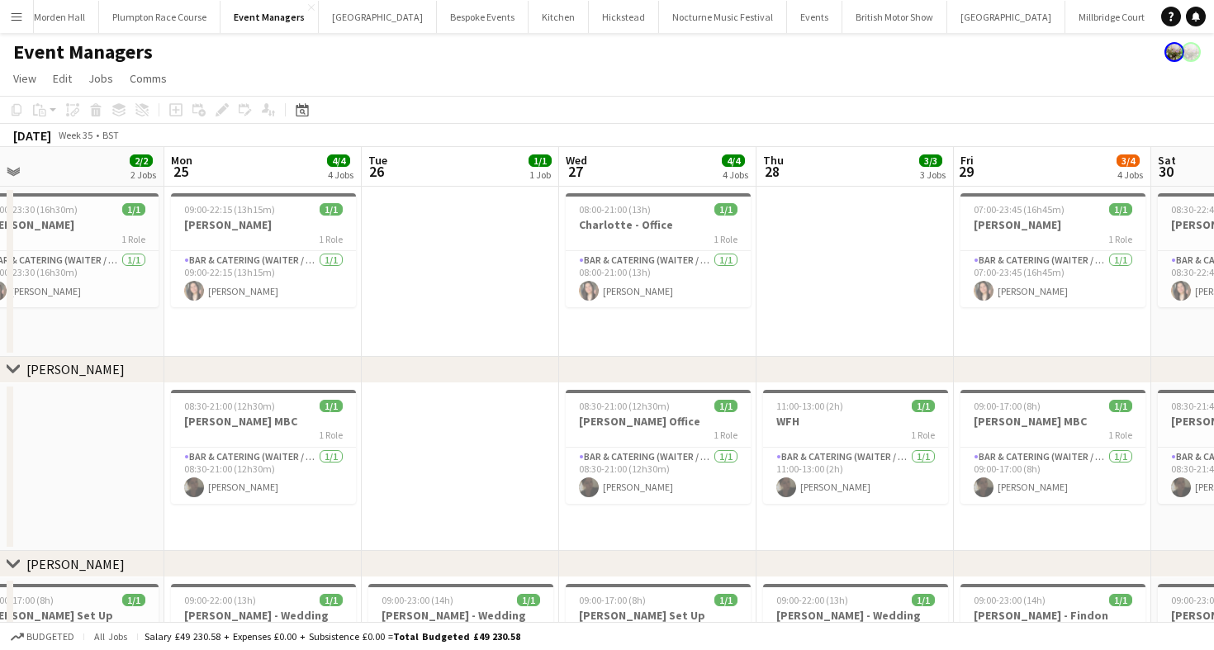
scroll to position [0, 447]
